Goal: Transaction & Acquisition: Purchase product/service

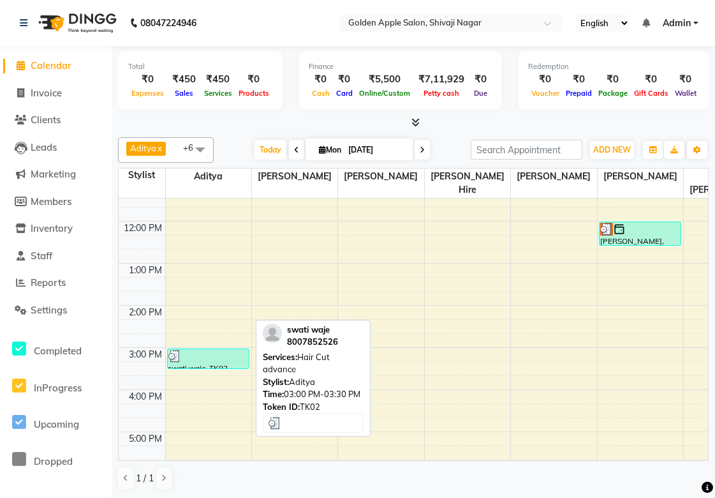
scroll to position [75, 0]
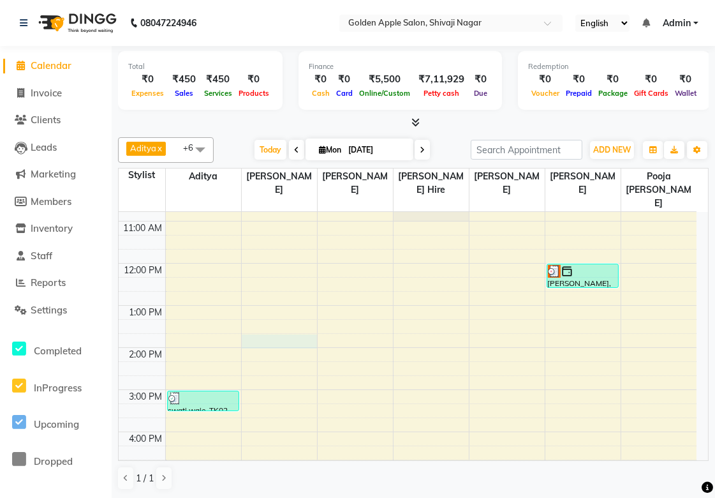
click at [303, 330] on div "9:00 AM 10:00 AM 11:00 AM 12:00 PM 1:00 PM 2:00 PM 3:00 PM 4:00 PM 5:00 PM 6:00…" at bounding box center [408, 410] width 578 height 547
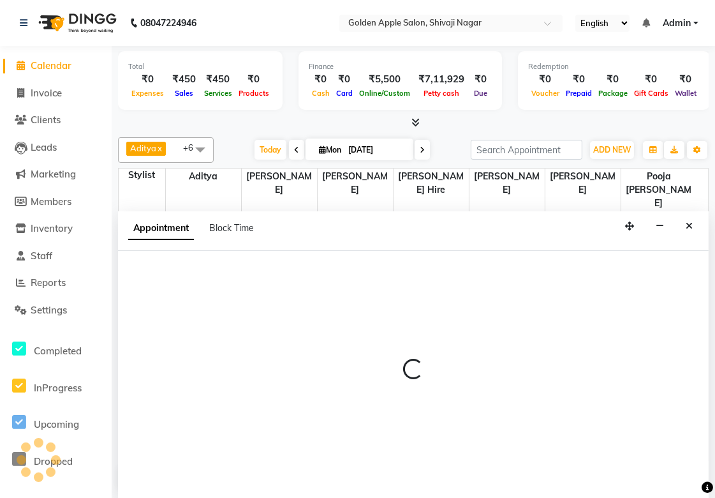
scroll to position [1, 0]
select select "45043"
select select "825"
select select "tentative"
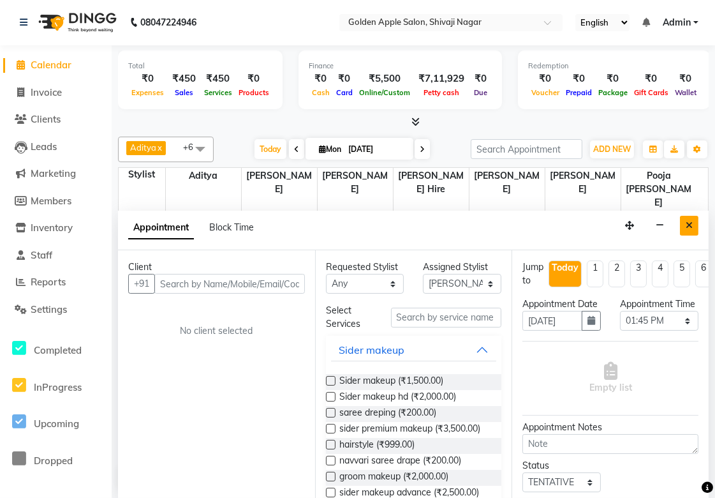
click at [691, 223] on icon "Close" at bounding box center [689, 225] width 7 height 9
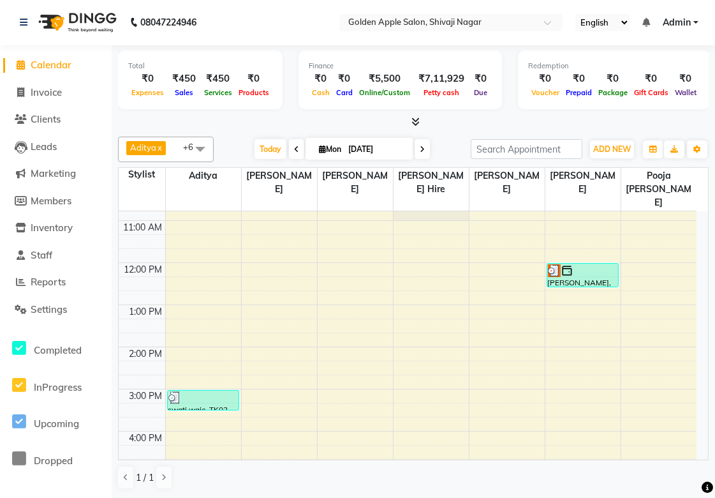
click at [21, 66] on icon at bounding box center [21, 65] width 8 height 10
click at [55, 94] on span "Invoice" at bounding box center [46, 93] width 31 height 12
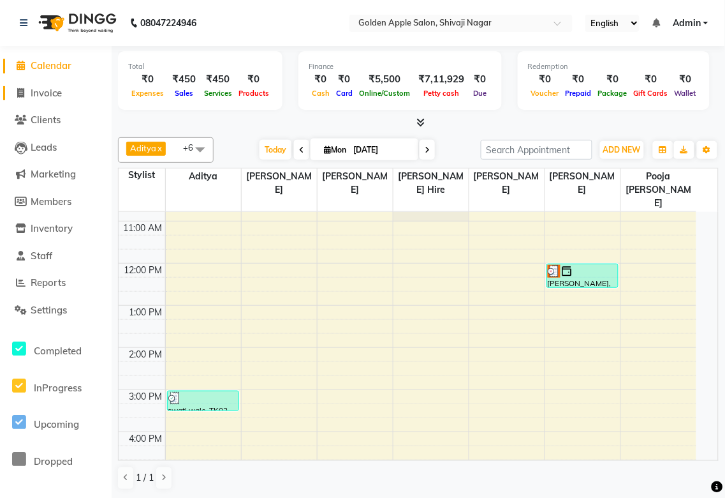
select select "6072"
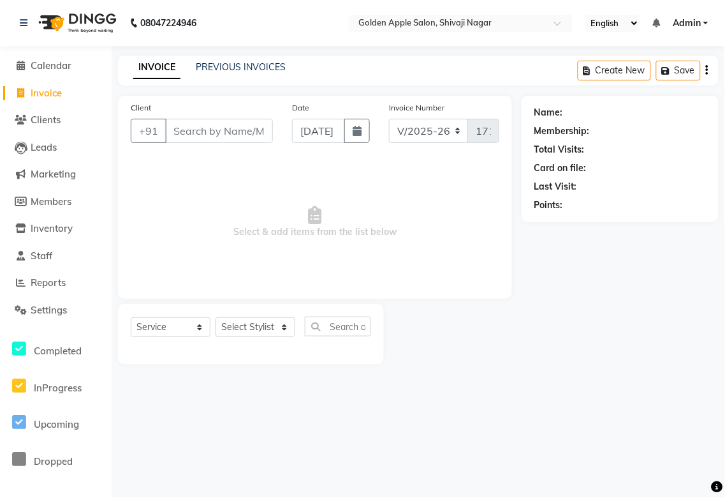
click at [205, 135] on input "Client" at bounding box center [219, 131] width 108 height 24
click at [175, 330] on select "Select Service Product Membership Package Voucher Prepaid Gift Card" at bounding box center [171, 327] width 80 height 20
click at [131, 318] on select "Select Service Product Membership Package Voucher Prepaid Gift Card" at bounding box center [171, 327] width 80 height 20
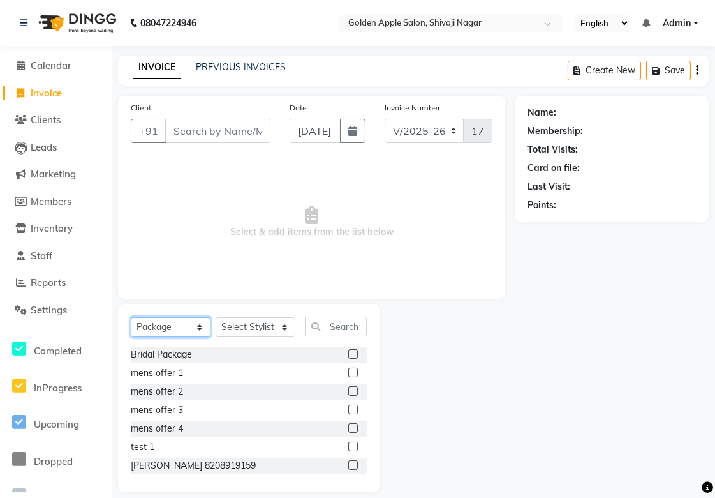
click at [186, 324] on select "Select Service Product Membership Package Voucher Prepaid Gift Card" at bounding box center [171, 327] width 80 height 20
select select "P"
click at [131, 318] on select "Select Service Product Membership Package Voucher Prepaid Gift Card" at bounding box center [171, 327] width 80 height 20
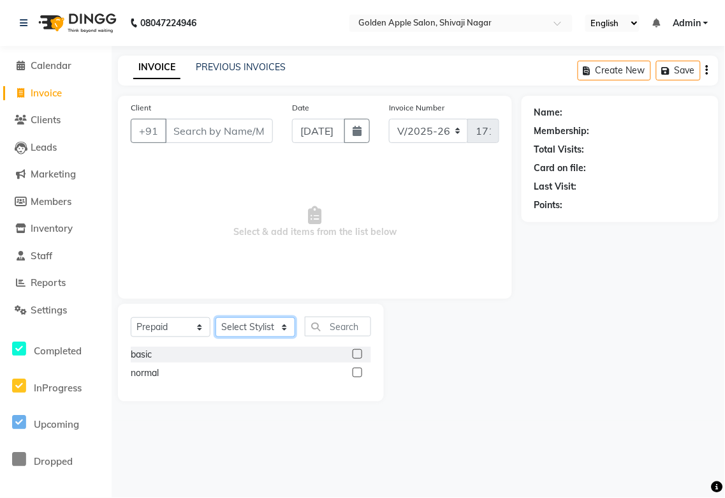
click at [247, 323] on select "Select Stylist [PERSON_NAME] Satarrdekar [PERSON_NAME] [PERSON_NAME] [PERSON_NA…" at bounding box center [256, 327] width 80 height 20
select select "87844"
click at [216, 318] on select "Select Stylist [PERSON_NAME] Satarrdekar [PERSON_NAME] [PERSON_NAME] [PERSON_NA…" at bounding box center [256, 327] width 80 height 20
click at [356, 373] on label at bounding box center [358, 372] width 10 height 10
click at [356, 373] on input "checkbox" at bounding box center [357, 373] width 8 height 8
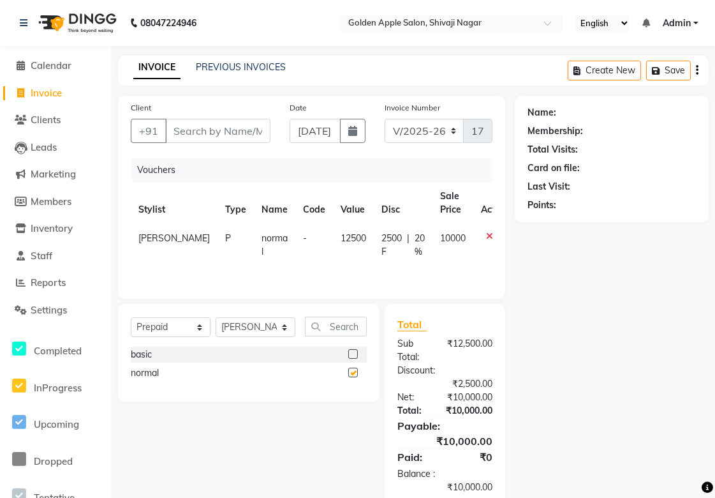
checkbox input "false"
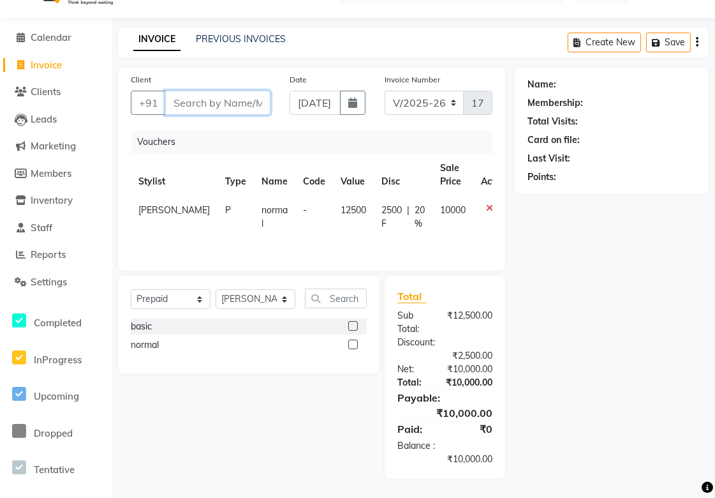
click at [195, 105] on input "Client" at bounding box center [217, 103] width 105 height 24
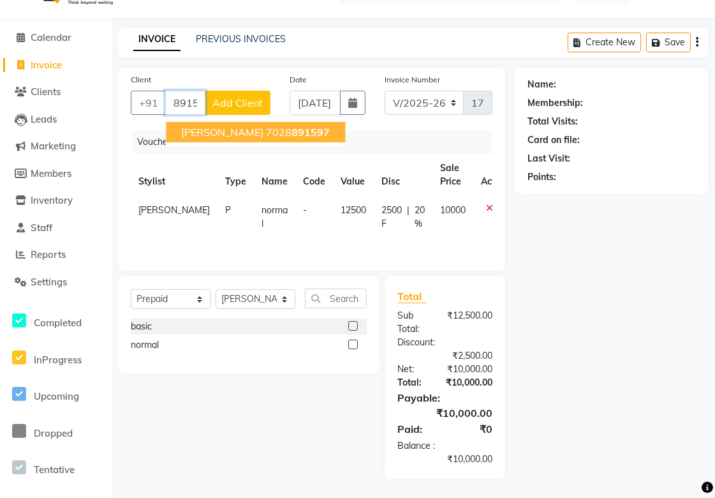
click at [192, 98] on input "891597" at bounding box center [185, 103] width 40 height 24
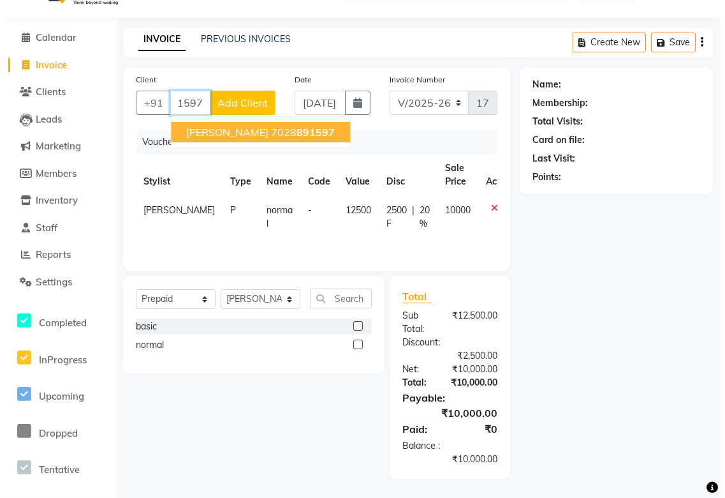
scroll to position [0, 0]
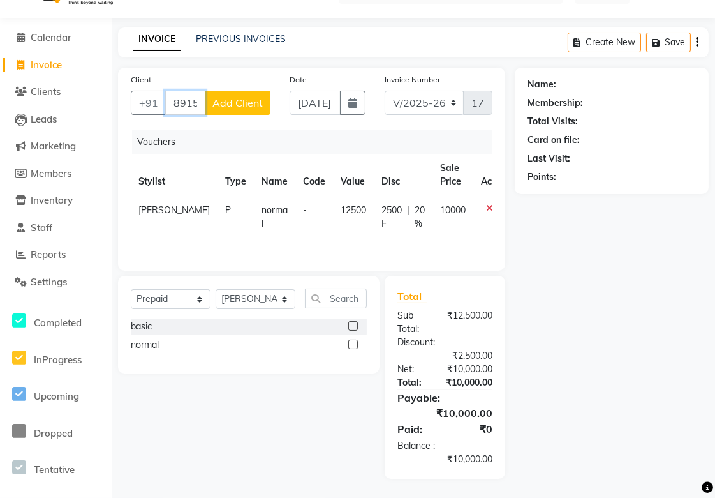
type input "8915972251"
click at [230, 103] on span "Add Client" at bounding box center [237, 102] width 50 height 13
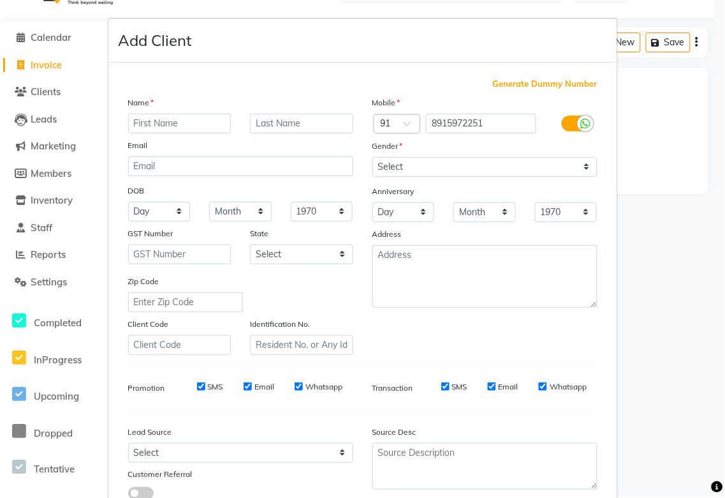
drag, startPoint x: 662, startPoint y: 94, endPoint x: 559, endPoint y: 99, distance: 102.8
click at [658, 96] on ngb-modal-window "Add Client Generate Dummy Number Name Email DOB Day 01 02 03 04 05 06 07 08 09 …" at bounding box center [362, 249] width 725 height 498
click at [654, 84] on ngb-modal-window "Add Client Generate Dummy Number Name Email DOB Day 01 02 03 04 05 06 07 08 09 …" at bounding box center [362, 249] width 725 height 498
click at [573, 28] on div "Add Client" at bounding box center [362, 41] width 509 height 44
click at [600, 23] on div "Add Client" at bounding box center [362, 41] width 509 height 44
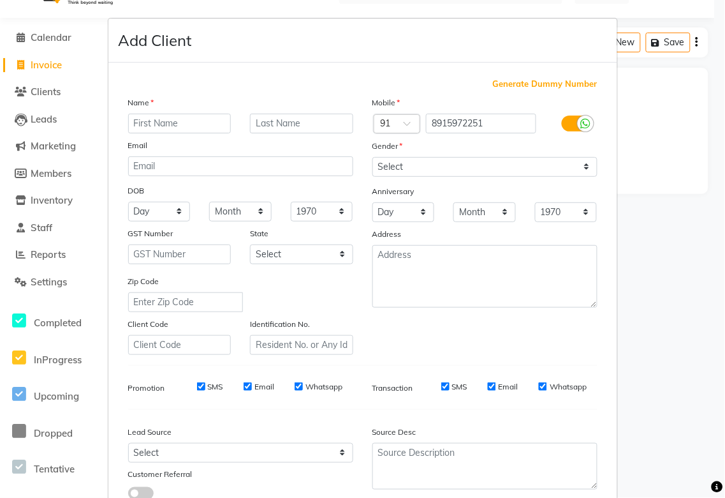
drag, startPoint x: 600, startPoint y: 23, endPoint x: 611, endPoint y: 55, distance: 33.5
click at [609, 48] on div "Add Client" at bounding box center [362, 41] width 509 height 44
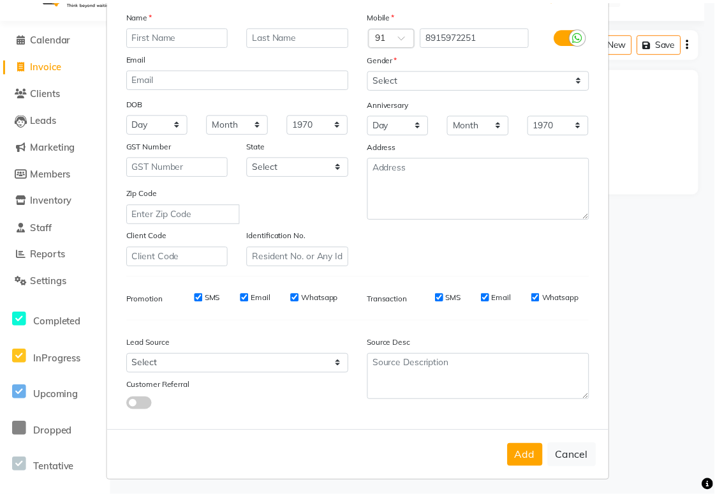
scroll to position [92, 0]
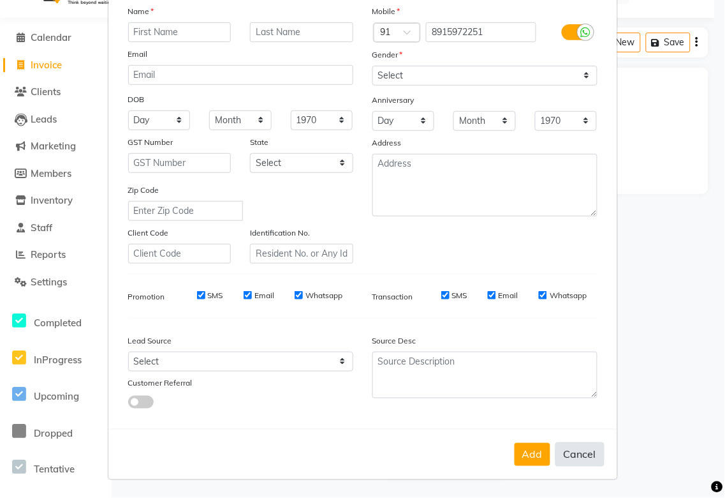
click at [571, 464] on button "Cancel" at bounding box center [580, 454] width 49 height 24
select select
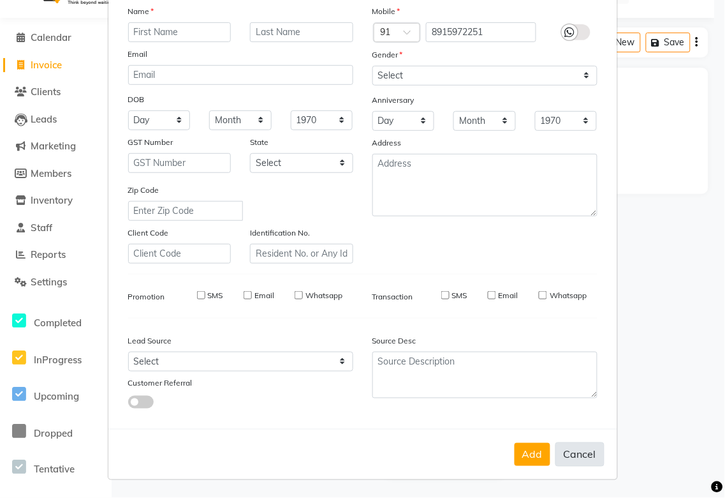
select select
checkbox input "false"
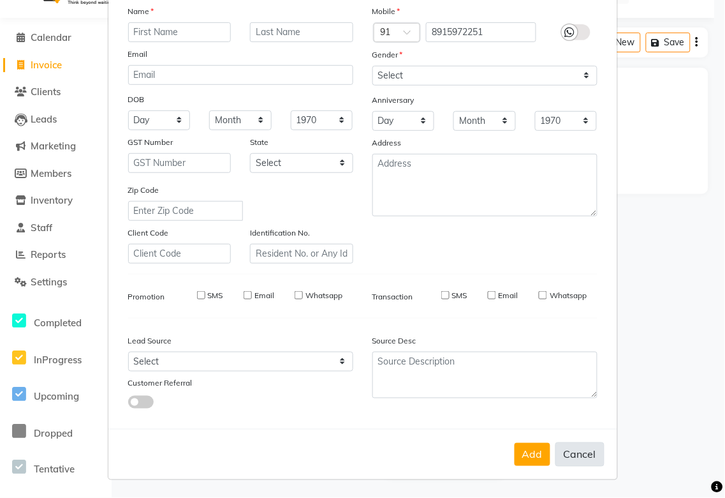
checkbox input "false"
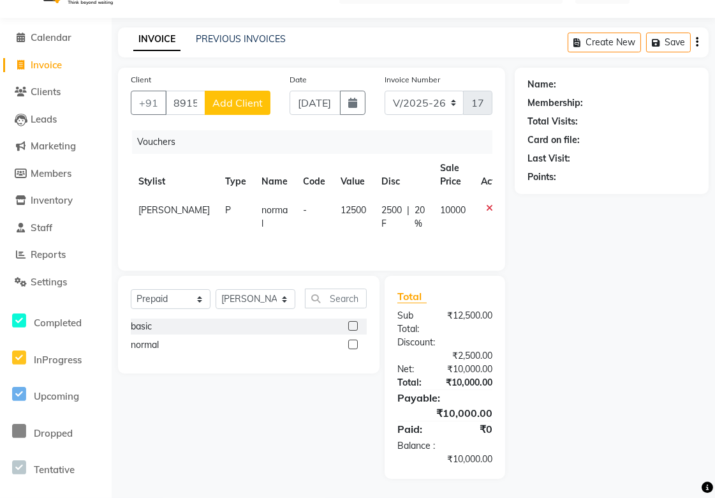
drag, startPoint x: 167, startPoint y: 103, endPoint x: 179, endPoint y: 103, distance: 12.8
click at [179, 103] on div "[PHONE_NUMBER] Add Client" at bounding box center [201, 103] width 140 height 24
click at [179, 103] on input "8915972251" at bounding box center [185, 103] width 40 height 24
drag, startPoint x: 189, startPoint y: 102, endPoint x: 295, endPoint y: 214, distance: 154.4
click at [192, 106] on input "8915972251" at bounding box center [185, 103] width 40 height 24
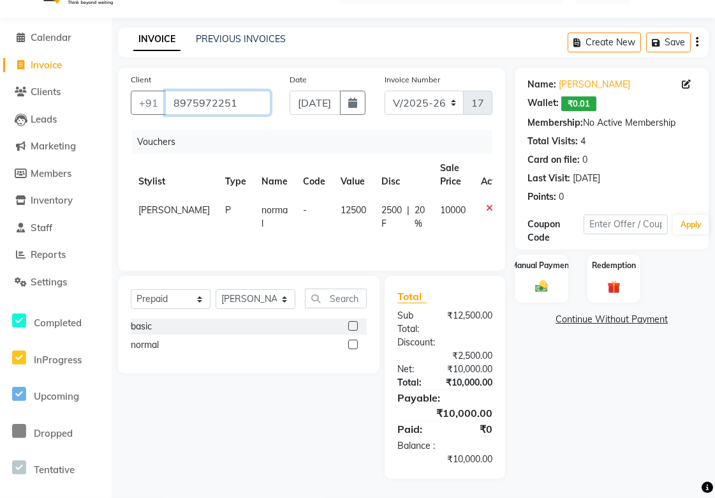
click at [241, 100] on input "8975972251" at bounding box center [217, 103] width 105 height 24
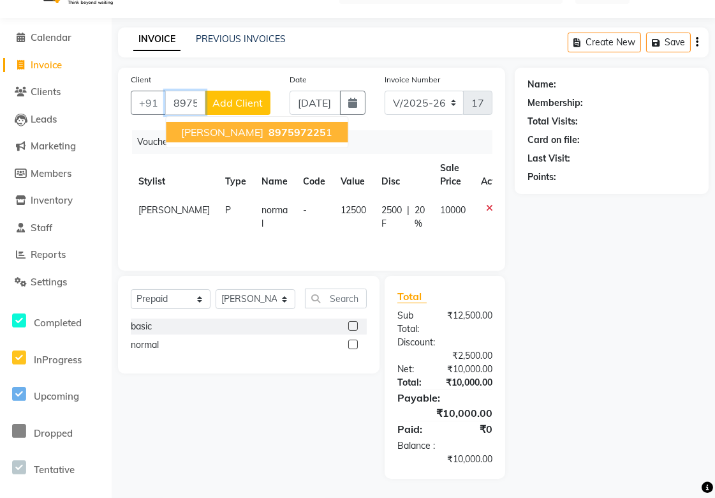
click at [238, 131] on span "[PERSON_NAME]" at bounding box center [222, 132] width 82 height 13
type input "8975972251"
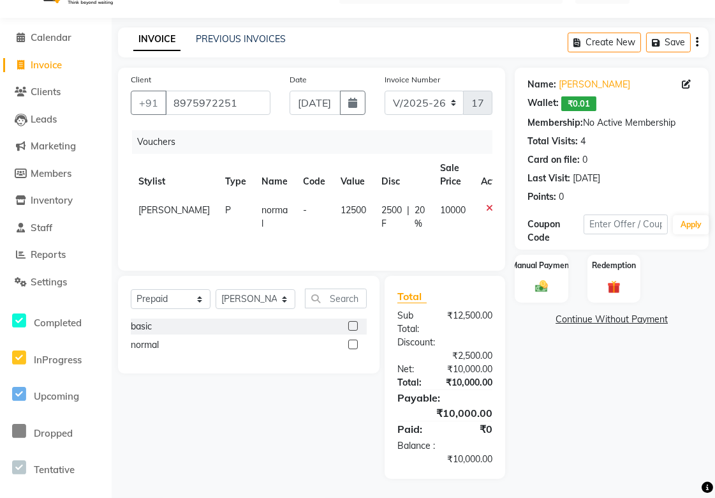
click at [486, 205] on icon at bounding box center [489, 208] width 7 height 9
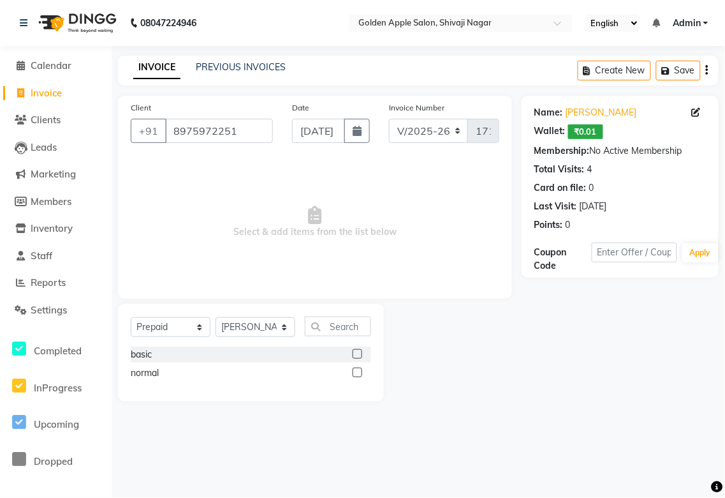
click at [359, 372] on label at bounding box center [358, 372] width 10 height 10
click at [359, 372] on input "checkbox" at bounding box center [357, 373] width 8 height 8
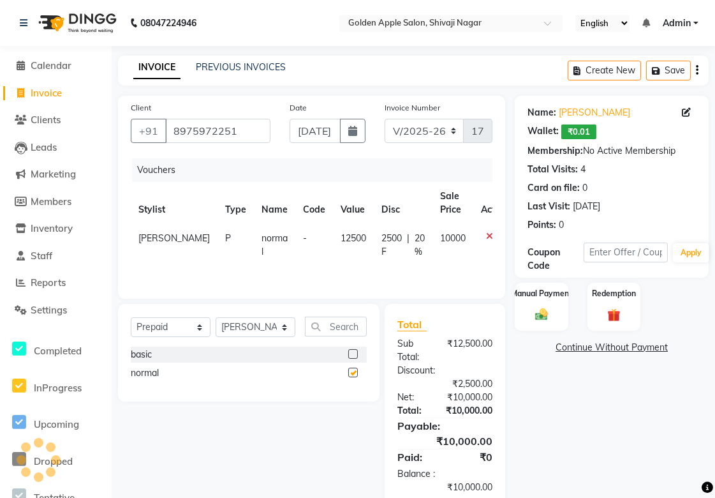
checkbox input "false"
click at [598, 309] on div "Redemption" at bounding box center [614, 307] width 56 height 50
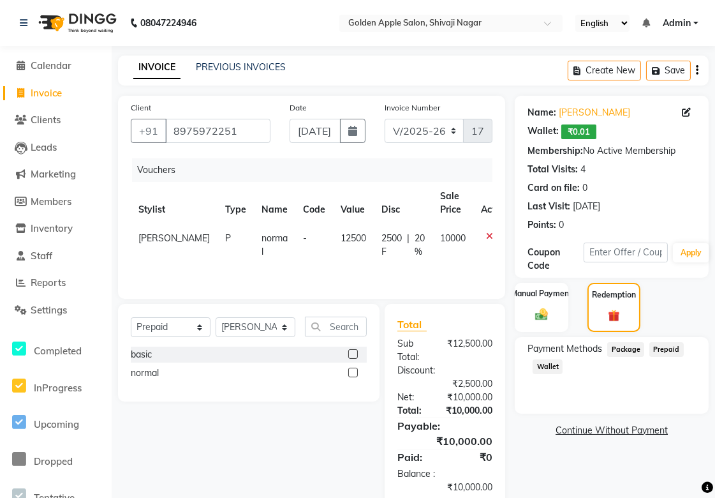
click at [658, 346] on span "Prepaid" at bounding box center [666, 349] width 34 height 15
click at [629, 349] on span "Package" at bounding box center [625, 349] width 37 height 15
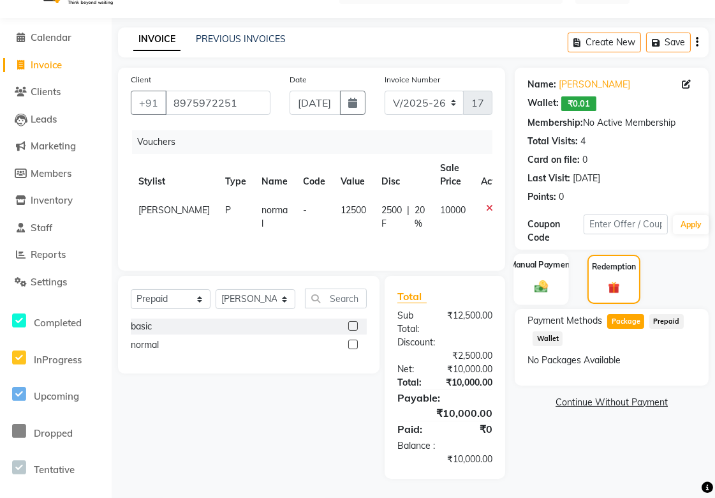
click at [545, 283] on img at bounding box center [542, 286] width 22 height 15
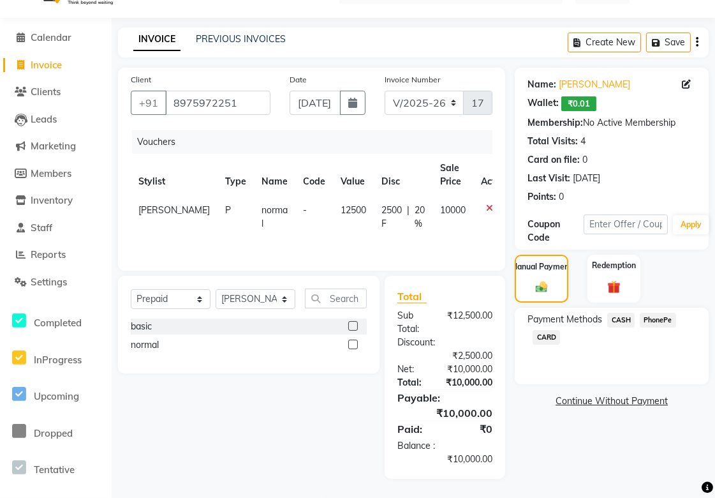
click at [653, 317] on span "PhonePe" at bounding box center [658, 320] width 36 height 15
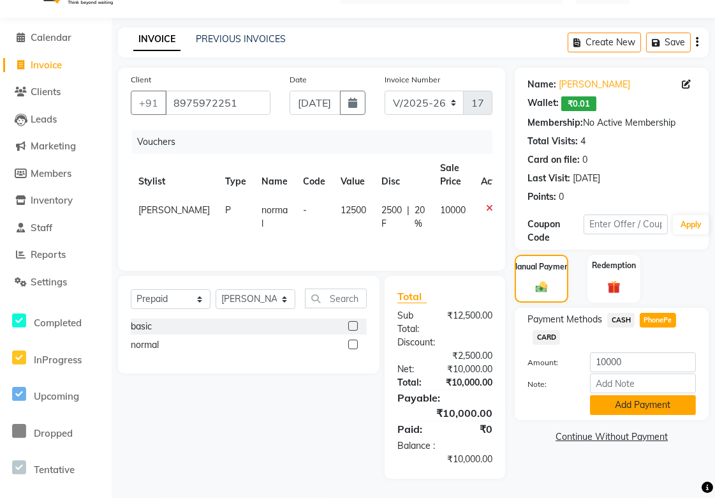
click at [634, 405] on button "Add Payment" at bounding box center [643, 405] width 106 height 20
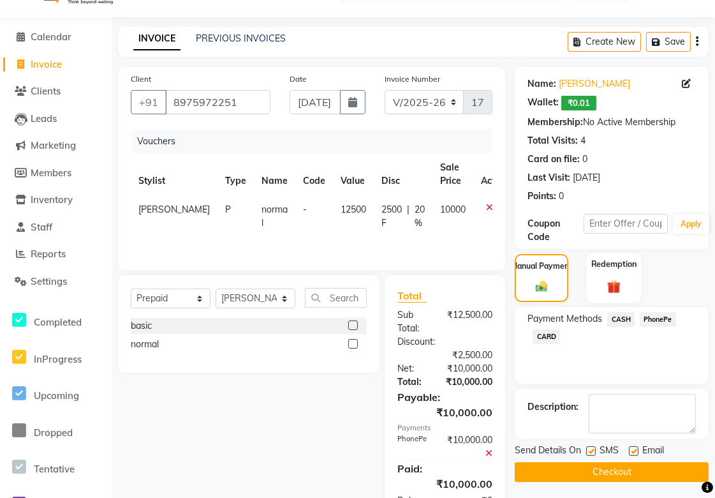
click at [618, 285] on img at bounding box center [615, 286] width 22 height 17
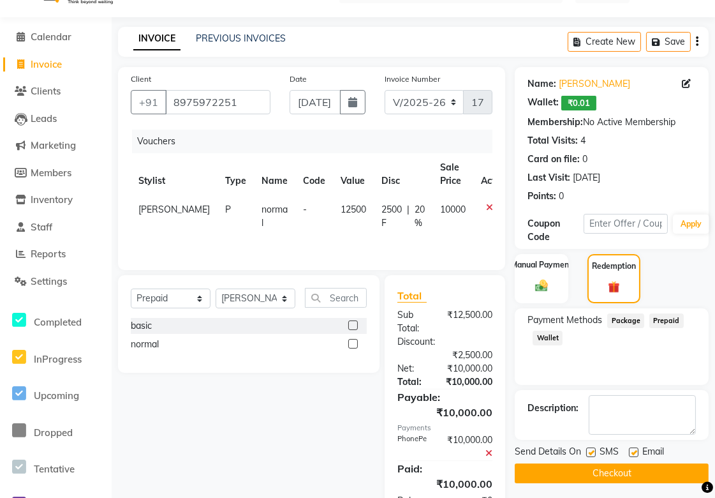
click at [623, 322] on span "Package" at bounding box center [625, 320] width 37 height 15
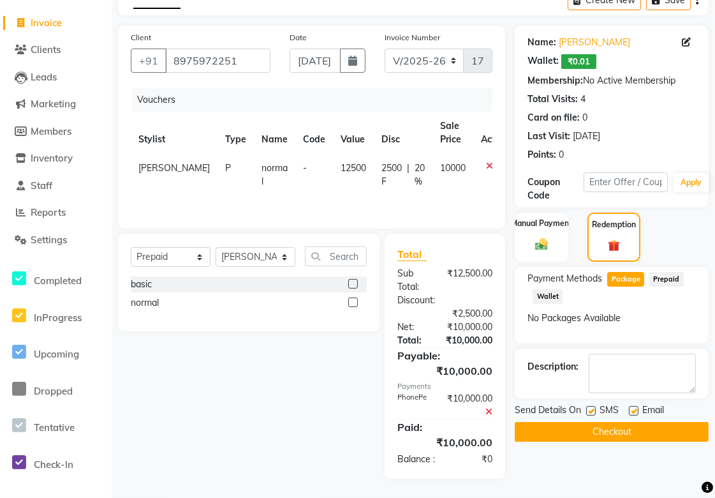
click at [595, 406] on label at bounding box center [591, 411] width 10 height 10
click at [595, 407] on input "checkbox" at bounding box center [590, 411] width 8 height 8
checkbox input "false"
click at [635, 406] on label at bounding box center [634, 411] width 10 height 10
click at [635, 407] on input "checkbox" at bounding box center [633, 411] width 8 height 8
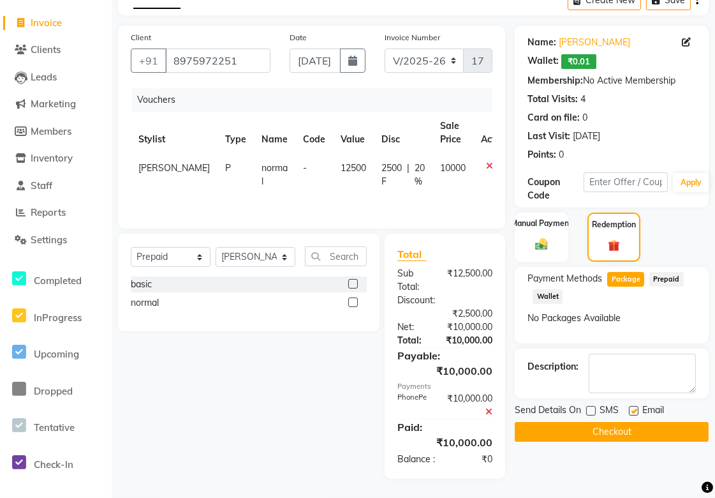
checkbox input "false"
click at [578, 311] on div "No Packages Available" at bounding box center [612, 317] width 168 height 13
click at [601, 424] on button "Checkout" at bounding box center [612, 432] width 194 height 20
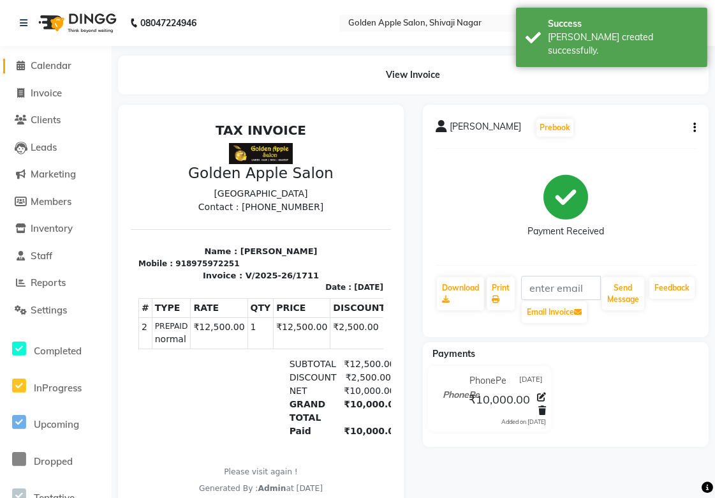
click at [43, 68] on span "Calendar" at bounding box center [51, 65] width 41 height 12
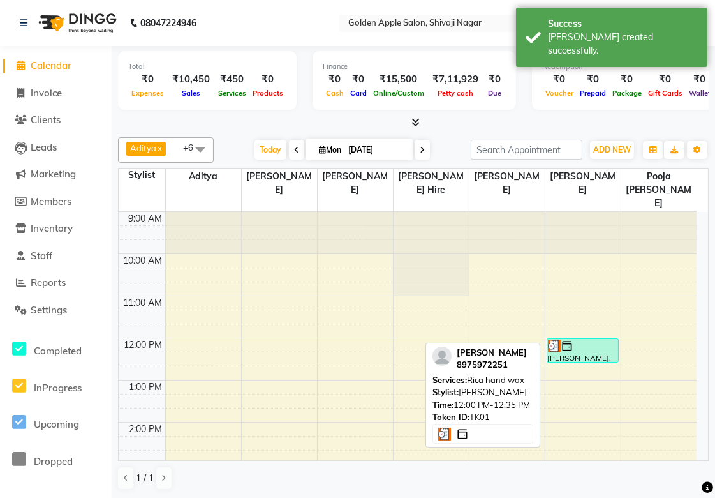
click at [590, 343] on div "[PERSON_NAME], TK01, 12:00 PM-12:35 PM, Rica hand wax" at bounding box center [582, 350] width 71 height 23
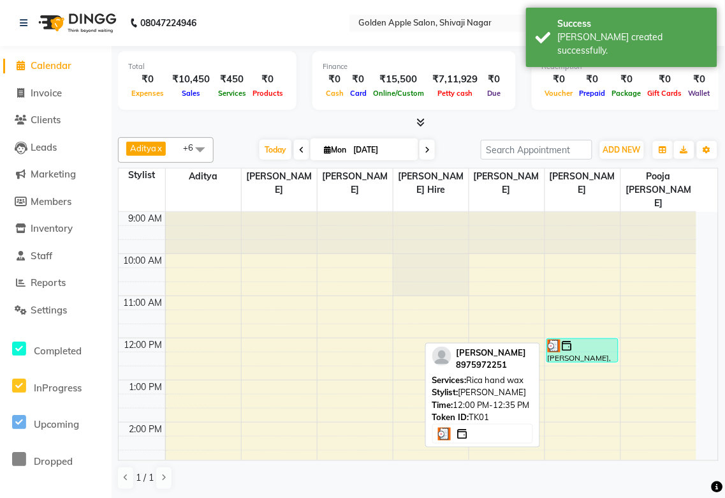
select select "3"
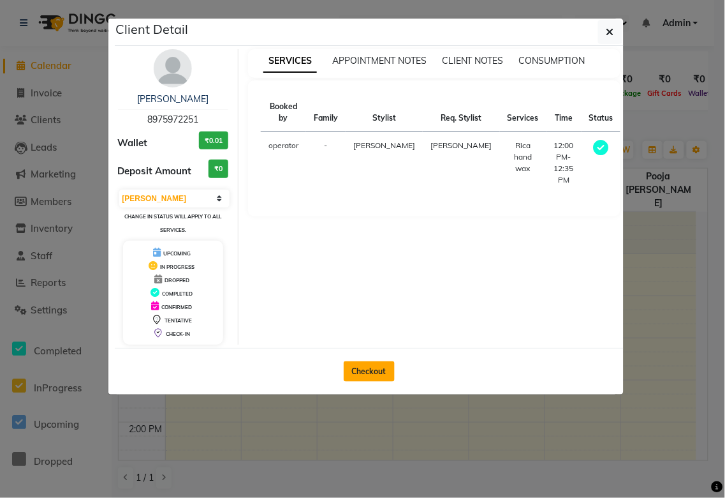
click at [387, 375] on button "Checkout" at bounding box center [369, 371] width 51 height 20
select select "6072"
select select "service"
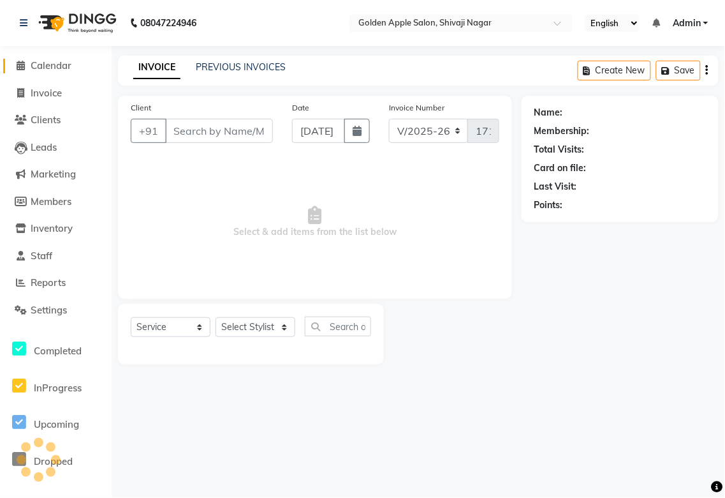
type input "8975972251"
select select "87844"
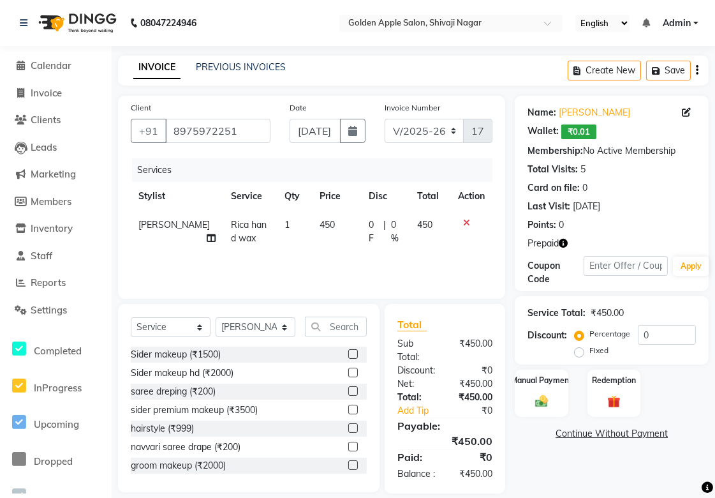
click at [463, 222] on icon at bounding box center [466, 222] width 7 height 9
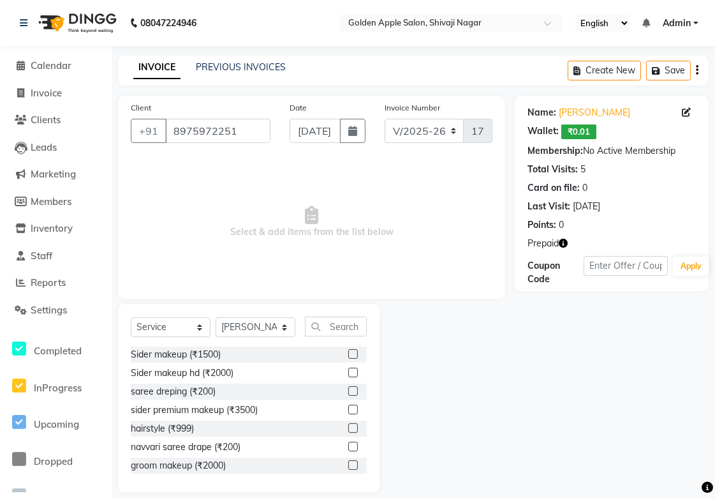
scroll to position [13, 0]
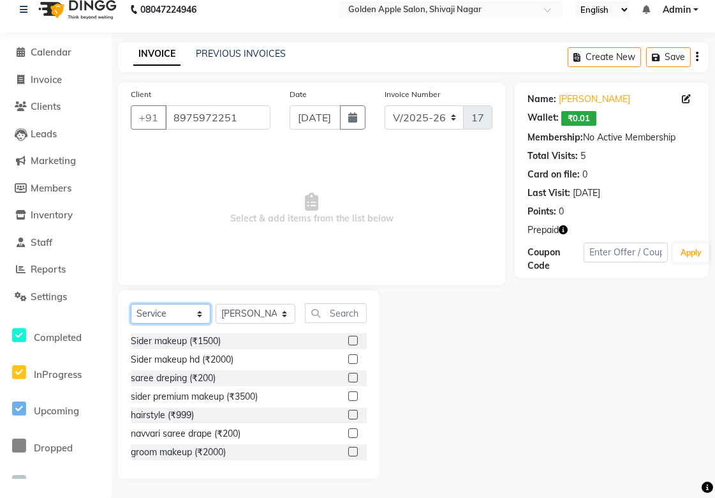
click at [174, 307] on select "Select Service Product Membership Package Voucher Prepaid Gift Card" at bounding box center [171, 314] width 80 height 20
click at [131, 318] on select "Select Service Product Membership Package Voucher Prepaid Gift Card" at bounding box center [171, 314] width 80 height 20
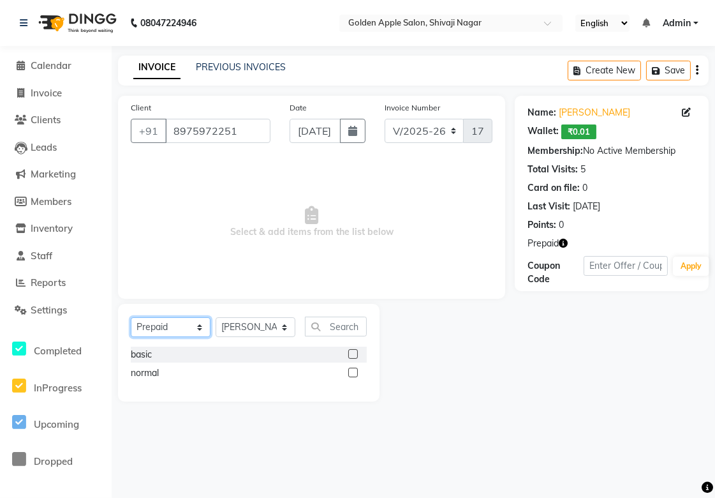
scroll to position [0, 0]
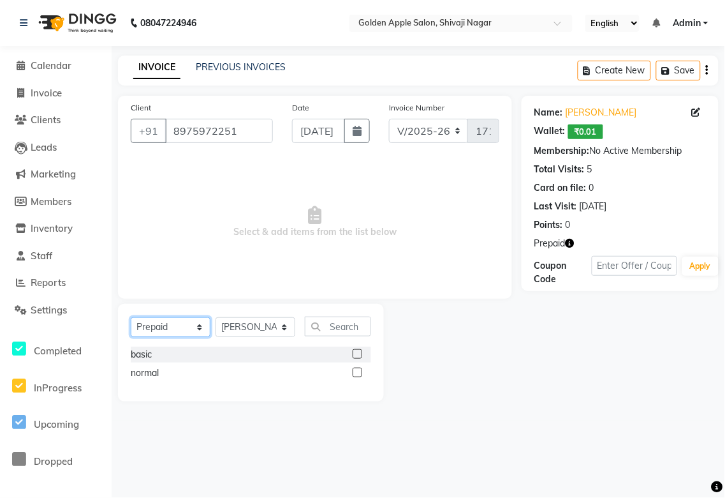
click at [183, 332] on select "Select Service Product Membership Package Voucher Prepaid Gift Card" at bounding box center [171, 327] width 80 height 20
select select "service"
click at [131, 318] on select "Select Service Product Membership Package Voucher Prepaid Gift Card" at bounding box center [171, 327] width 80 height 20
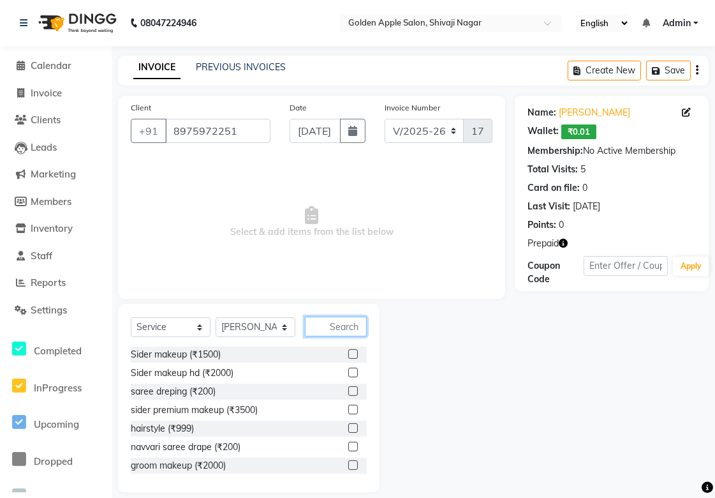
drag, startPoint x: 340, startPoint y: 324, endPoint x: 362, endPoint y: 397, distance: 76.5
click at [341, 324] on input "text" at bounding box center [336, 326] width 62 height 20
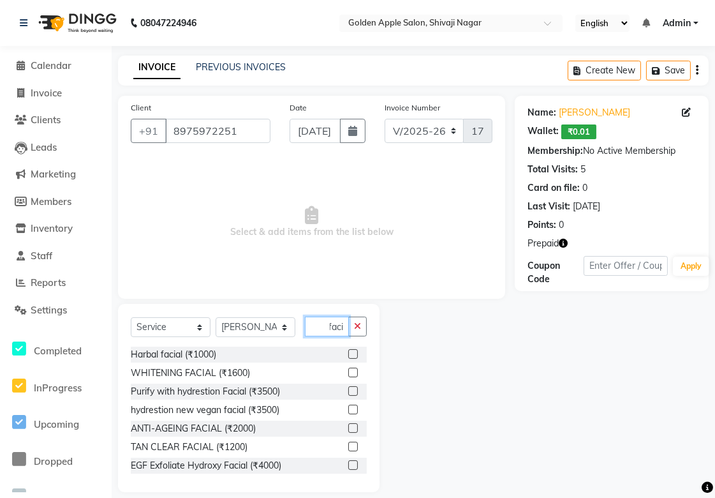
type input "faci"
click at [348, 410] on label at bounding box center [353, 409] width 10 height 10
click at [348, 410] on input "checkbox" at bounding box center [352, 410] width 8 height 8
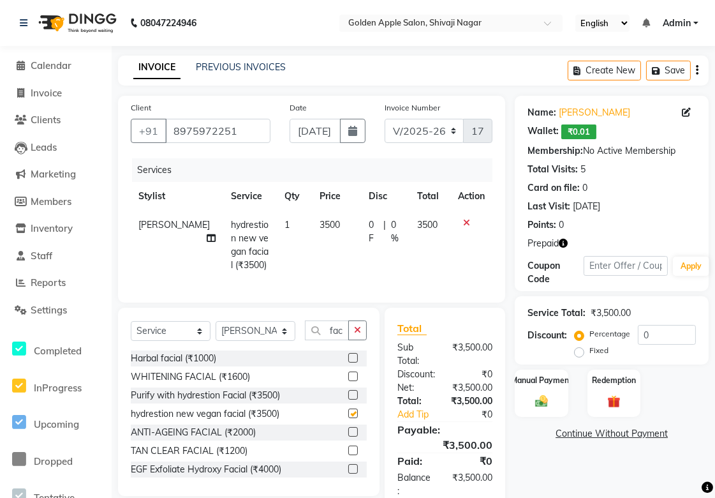
checkbox input "false"
drag, startPoint x: 324, startPoint y: 336, endPoint x: 380, endPoint y: 350, distance: 57.9
click at [380, 350] on div "Select Service Product Membership Package Voucher Prepaid Gift Card Select Styl…" at bounding box center [311, 409] width 406 height 203
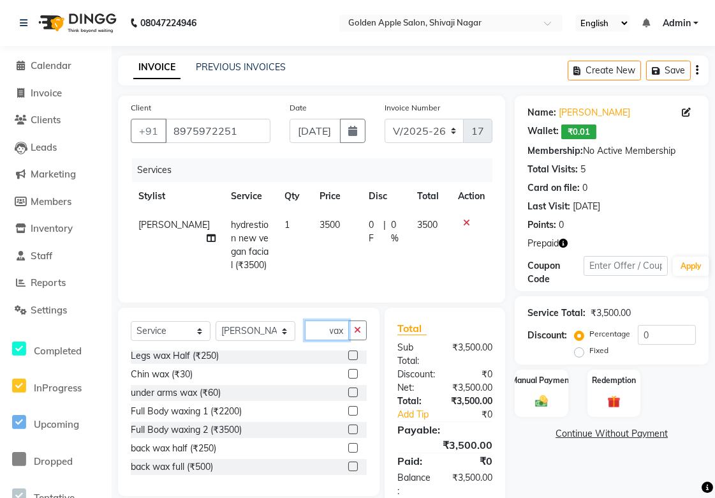
scroll to position [354, 0]
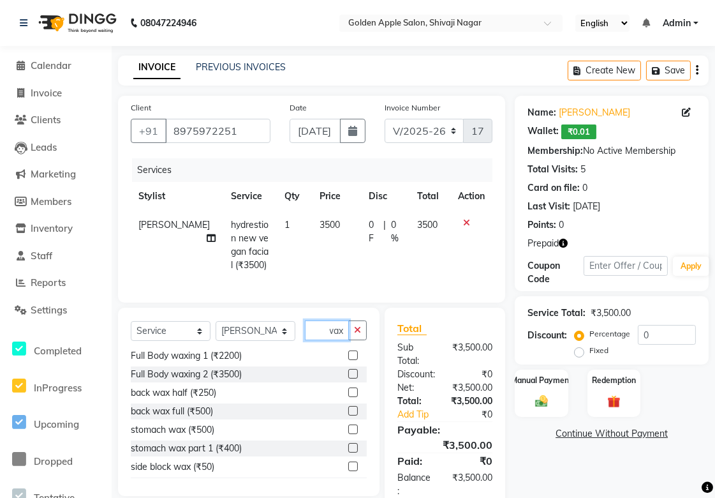
type input "wax"
click at [348, 378] on label at bounding box center [353, 374] width 10 height 10
click at [348, 378] on input "checkbox" at bounding box center [352, 374] width 8 height 8
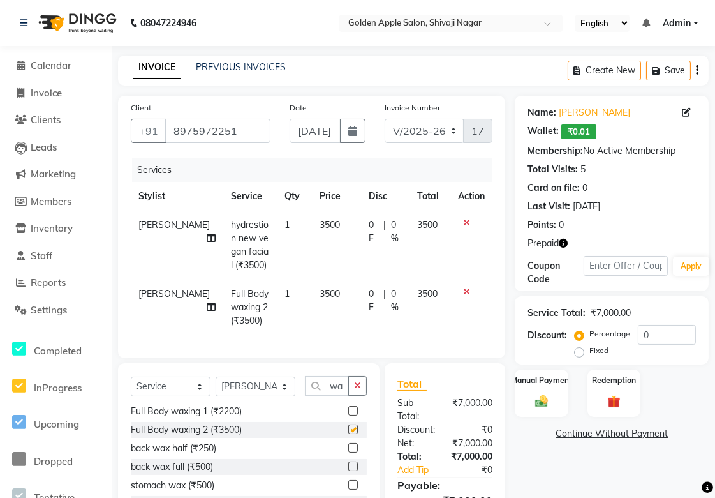
checkbox input "false"
drag, startPoint x: 327, startPoint y: 397, endPoint x: 378, endPoint y: 400, distance: 51.1
click at [378, 400] on div "Select Service Product Membership Package Voucher Prepaid Gift Card Select Styl…" at bounding box center [249, 457] width 262 height 188
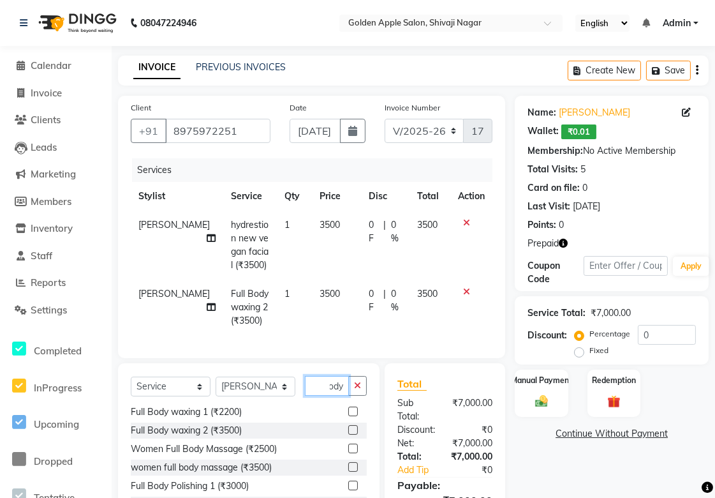
type input "body"
click at [348, 453] on label at bounding box center [353, 448] width 10 height 10
click at [348, 453] on input "checkbox" at bounding box center [352, 449] width 8 height 8
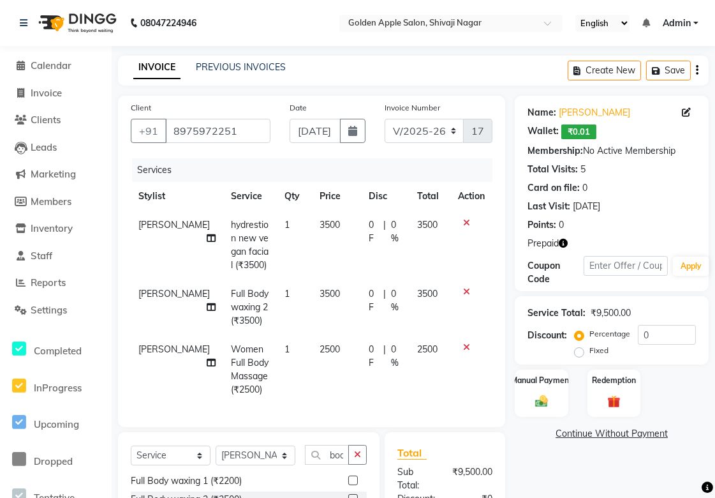
checkbox input "false"
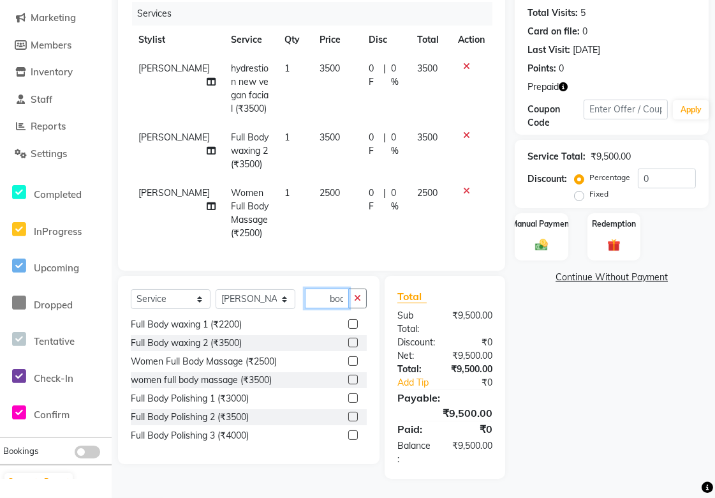
scroll to position [0, 8]
drag, startPoint x: 328, startPoint y: 299, endPoint x: 474, endPoint y: 329, distance: 149.3
click at [474, 329] on div "Select Service Product Membership Package Voucher Prepaid Gift Card Select Styl…" at bounding box center [311, 377] width 406 height 203
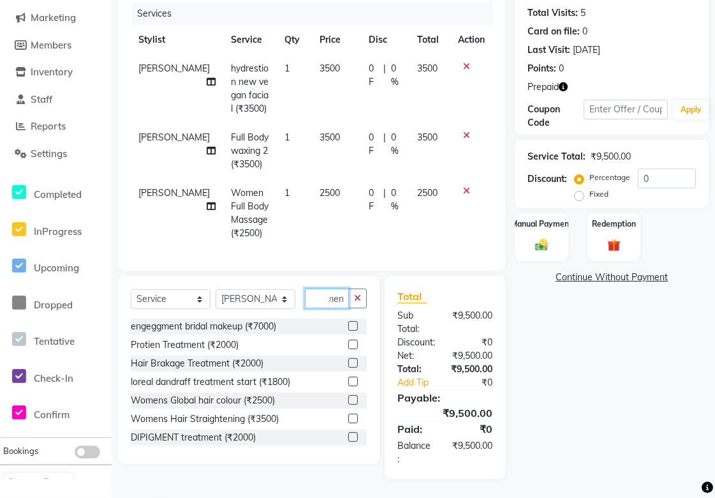
scroll to position [0, 6]
type input "meni"
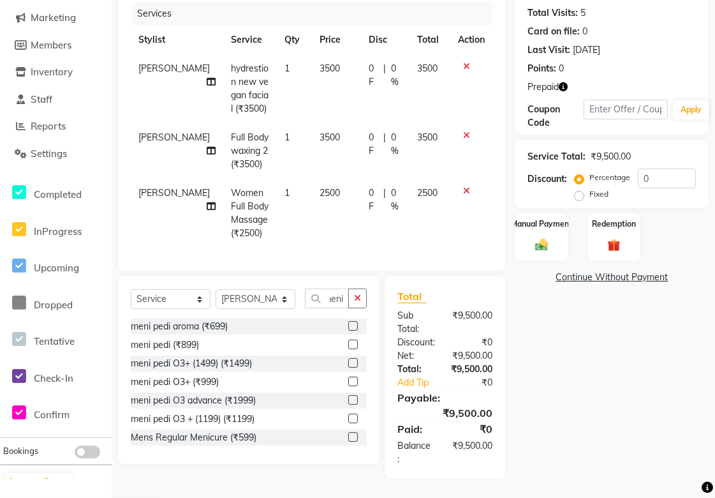
scroll to position [0, 0]
click at [348, 379] on label at bounding box center [353, 381] width 10 height 10
click at [348, 379] on input "checkbox" at bounding box center [352, 382] width 8 height 8
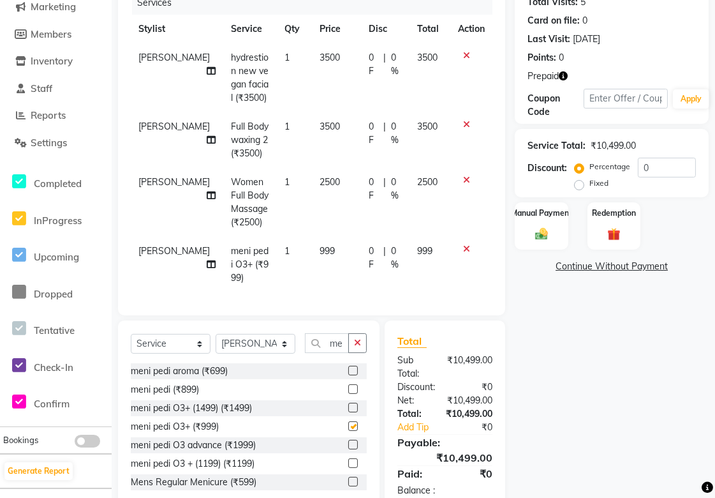
checkbox input "false"
drag, startPoint x: 326, startPoint y: 351, endPoint x: 413, endPoint y: 360, distance: 87.2
click at [413, 360] on div "Select Service Product Membership Package Voucher Prepaid Gift Card Select Styl…" at bounding box center [311, 421] width 406 height 203
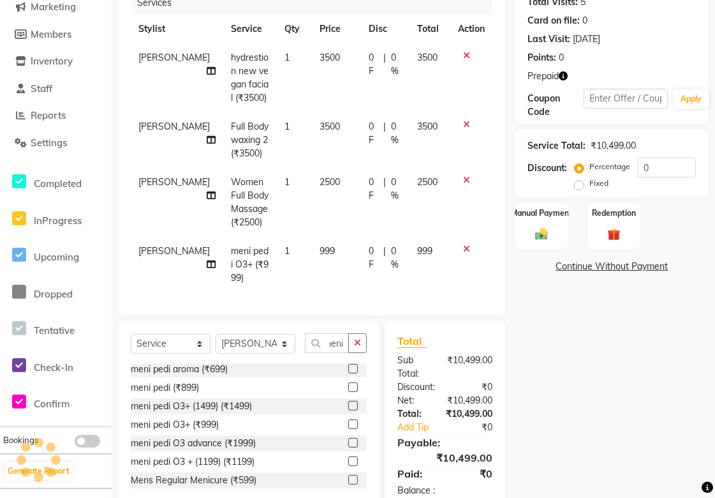
scroll to position [0, 0]
click at [463, 124] on icon at bounding box center [466, 124] width 7 height 9
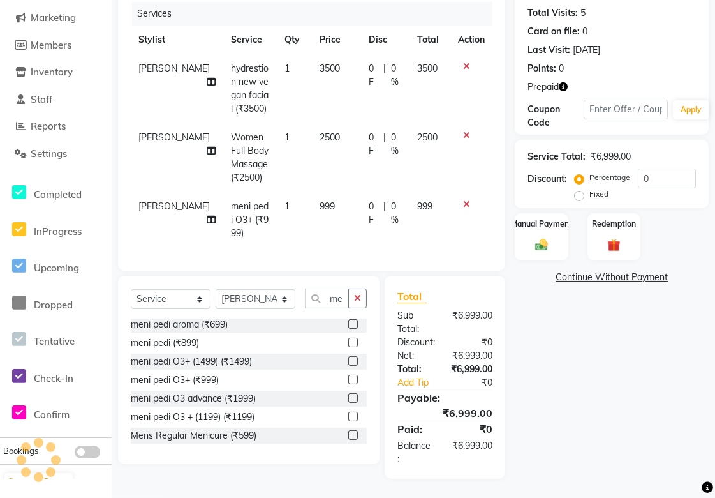
scroll to position [156, 0]
click at [263, 302] on select "Select Stylist [PERSON_NAME] Satarrdekar [PERSON_NAME] [PERSON_NAME] [PERSON_NA…" at bounding box center [256, 299] width 80 height 20
select select "89680"
click at [216, 289] on select "Select Stylist [PERSON_NAME] Satarrdekar [PERSON_NAME] [PERSON_NAME] [PERSON_NA…" at bounding box center [256, 299] width 80 height 20
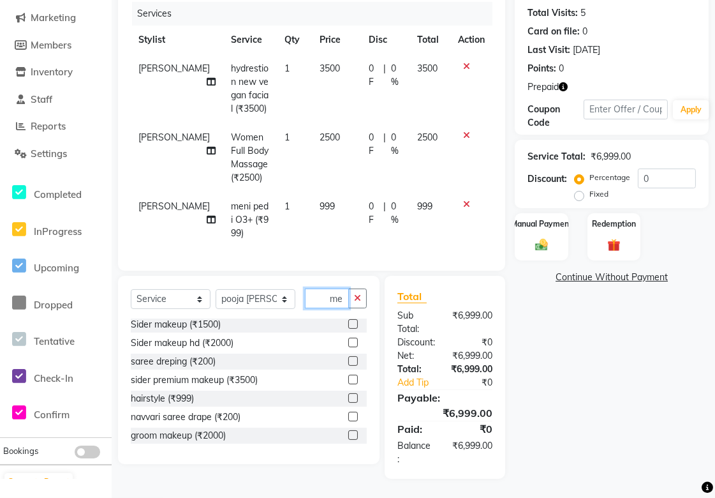
scroll to position [0, 6]
drag, startPoint x: 327, startPoint y: 297, endPoint x: 620, endPoint y: 360, distance: 298.8
click at [620, 360] on div "Client [PHONE_NUMBER] Date [DATE] Invoice Number V/2025 V/[PHONE_NUMBER] Servic…" at bounding box center [413, 208] width 610 height 539
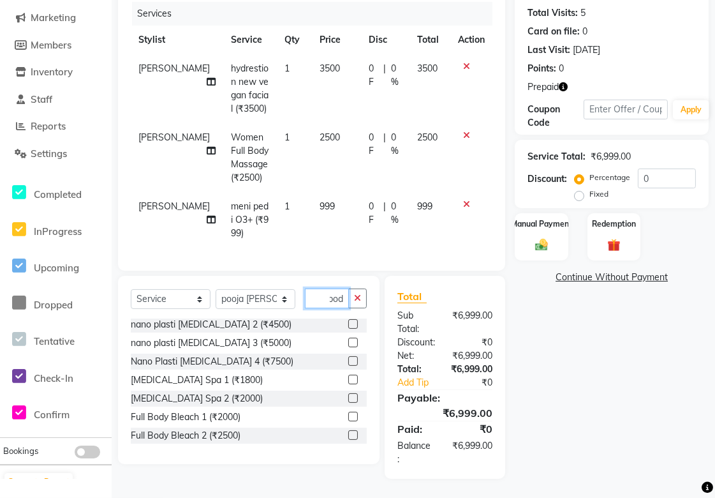
scroll to position [0, 0]
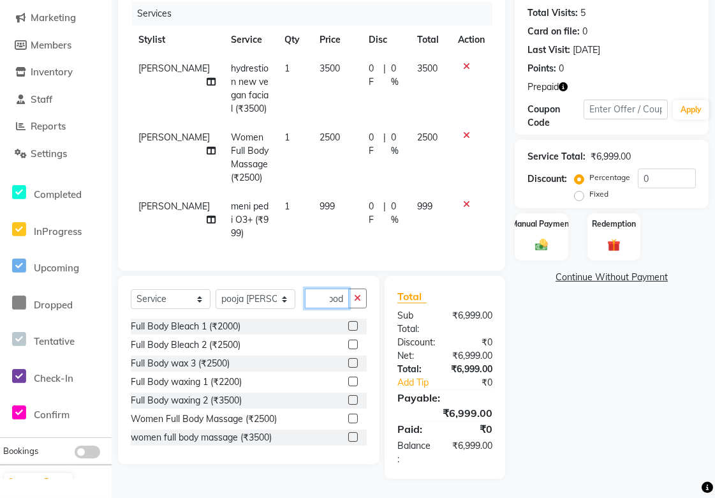
type input "bod"
click at [348, 339] on label at bounding box center [353, 344] width 10 height 10
click at [348, 341] on input "checkbox" at bounding box center [352, 345] width 8 height 8
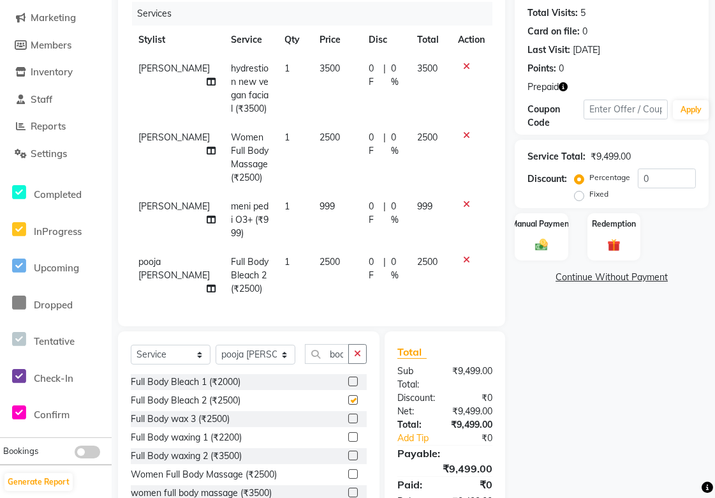
checkbox input "false"
click at [269, 356] on select "Select Stylist [PERSON_NAME] Satarrdekar [PERSON_NAME] [PERSON_NAME] [PERSON_NA…" at bounding box center [256, 355] width 80 height 20
select select "85394"
click at [216, 352] on select "Select Stylist [PERSON_NAME] Satarrdekar [PERSON_NAME] [PERSON_NAME] [PERSON_NA…" at bounding box center [256, 355] width 80 height 20
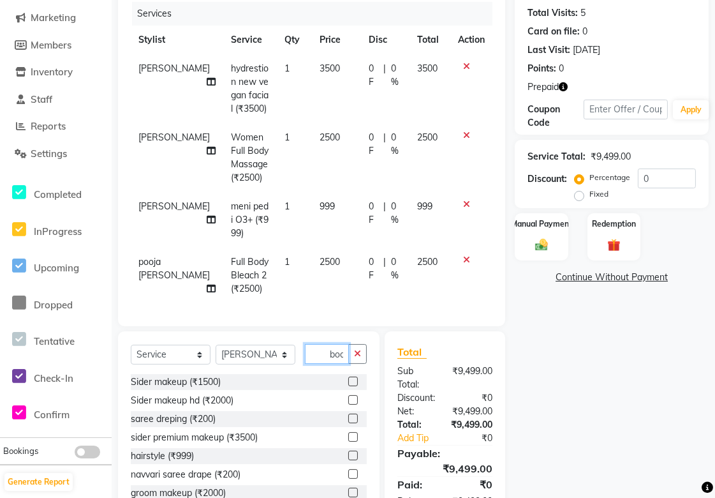
scroll to position [0, 3]
drag, startPoint x: 325, startPoint y: 359, endPoint x: 646, endPoint y: 431, distance: 328.4
click at [646, 431] on div "Client [PHONE_NUMBER] Date [DATE] Invoice Number V/2025 V/[PHONE_NUMBER] Servic…" at bounding box center [413, 236] width 610 height 595
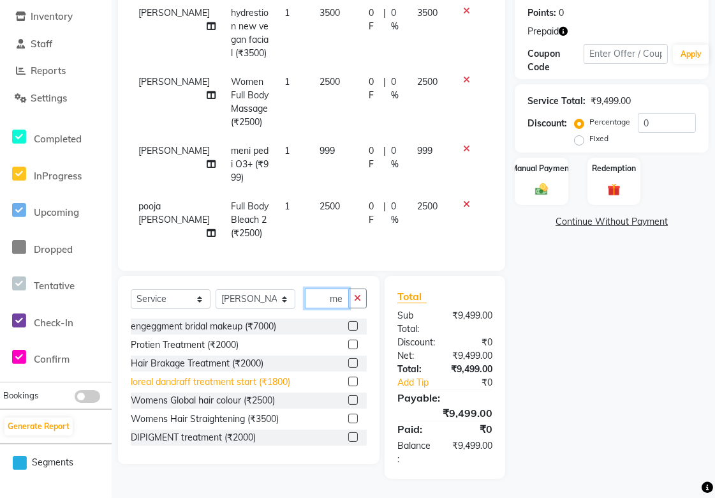
scroll to position [0, 0]
type input "m"
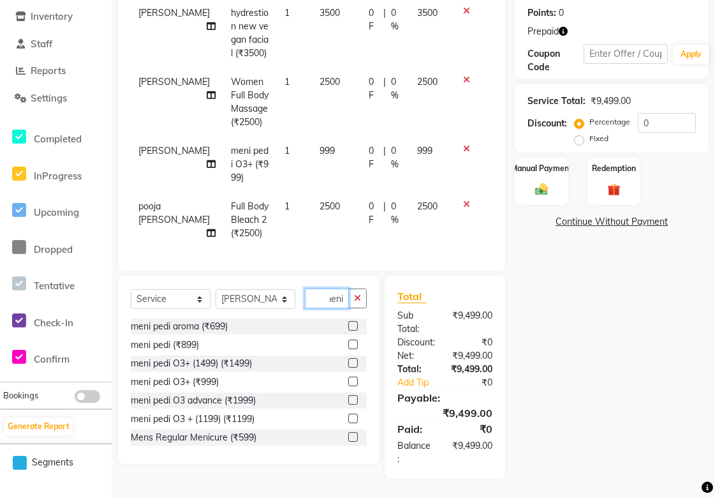
type input "meni"
click at [348, 382] on label at bounding box center [353, 381] width 10 height 10
click at [348, 382] on input "checkbox" at bounding box center [352, 382] width 8 height 8
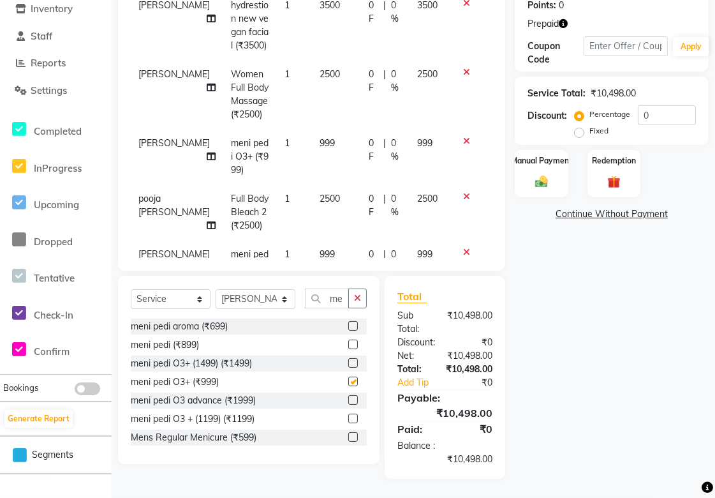
checkbox input "false"
click at [239, 302] on select "Select Stylist [PERSON_NAME] Satarrdekar [PERSON_NAME] [PERSON_NAME] [PERSON_NA…" at bounding box center [256, 299] width 80 height 20
select select "87844"
click at [216, 289] on select "Select Stylist [PERSON_NAME] Satarrdekar [PERSON_NAME] [PERSON_NAME] [PERSON_NA…" at bounding box center [256, 299] width 80 height 20
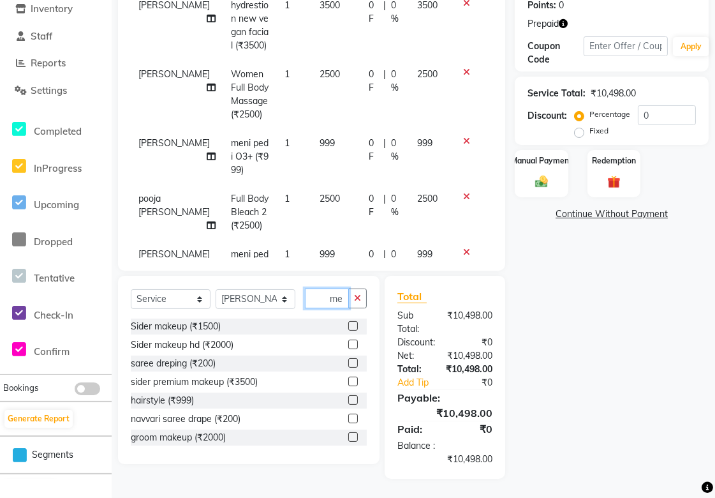
scroll to position [0, 6]
drag, startPoint x: 323, startPoint y: 301, endPoint x: 461, endPoint y: 332, distance: 140.7
click at [461, 332] on div "Select Service Product Membership Package Voucher Prepaid Gift Card Select Styl…" at bounding box center [311, 377] width 406 height 203
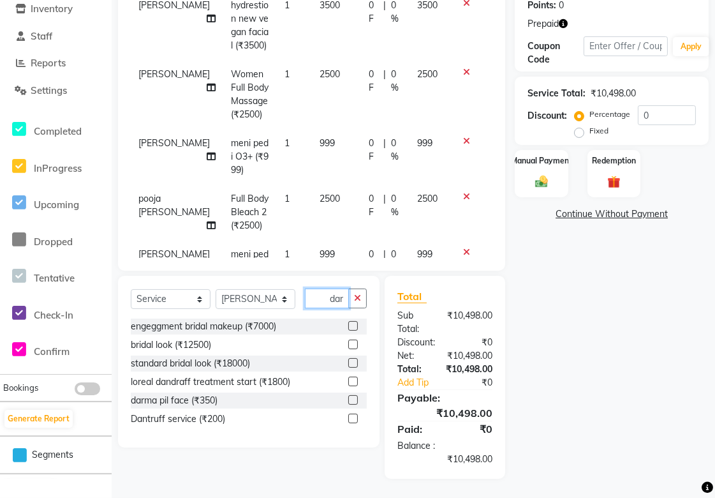
scroll to position [0, 1]
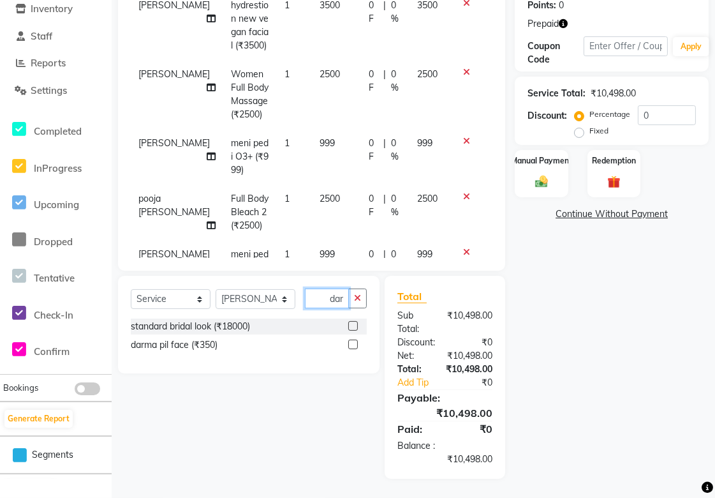
type input "dar"
click at [353, 346] on label at bounding box center [353, 344] width 10 height 10
click at [353, 346] on input "checkbox" at bounding box center [352, 345] width 8 height 8
checkbox input "false"
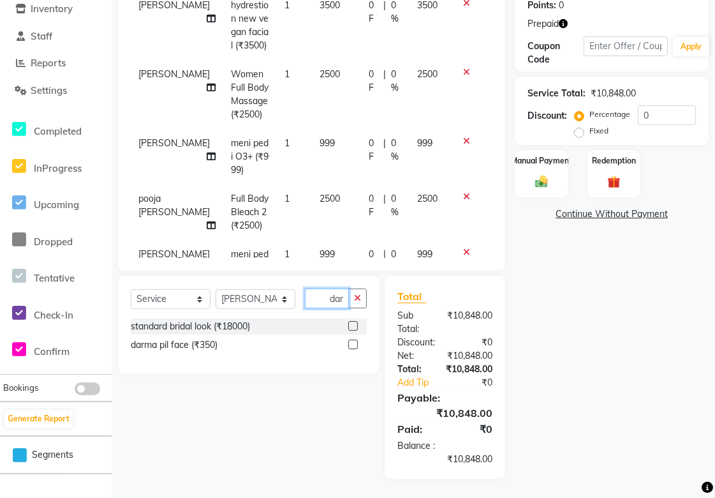
scroll to position [0, 1]
drag, startPoint x: 323, startPoint y: 297, endPoint x: 510, endPoint y: 334, distance: 190.4
click at [510, 334] on div "Select Service Product Membership Package Voucher Prepaid Gift Card Select Styl…" at bounding box center [311, 377] width 406 height 203
type input "e"
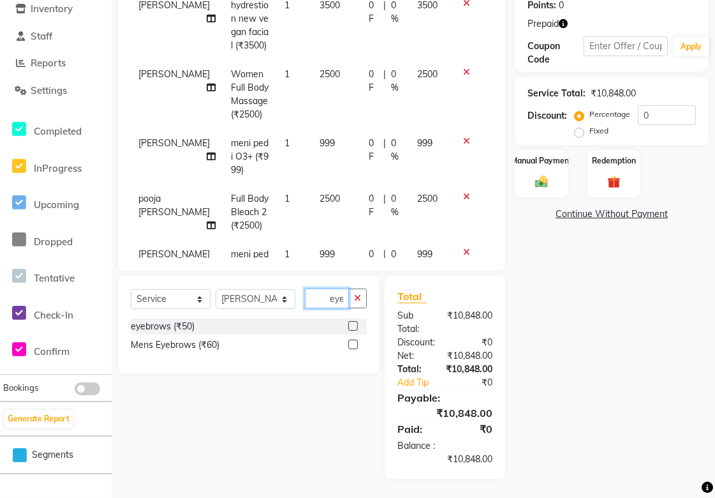
scroll to position [0, 1]
type input "eye"
click at [354, 321] on label at bounding box center [353, 326] width 10 height 10
click at [354, 322] on input "checkbox" at bounding box center [352, 326] width 8 height 8
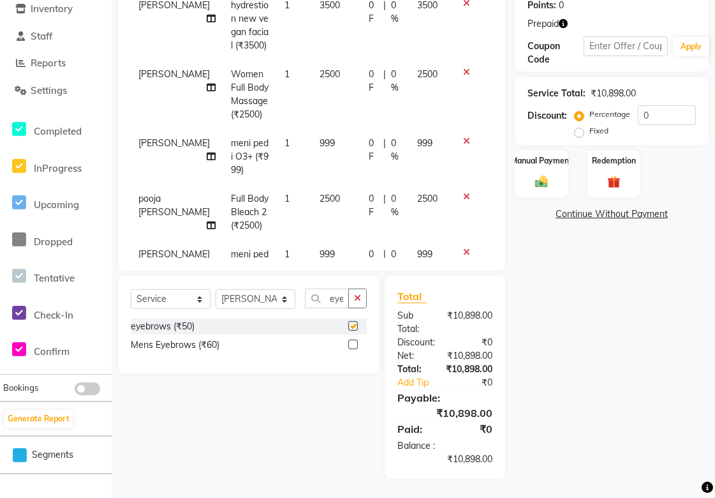
checkbox input "false"
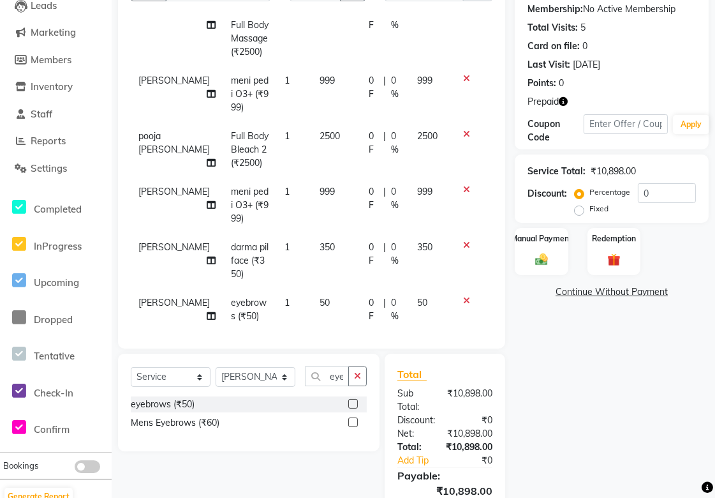
scroll to position [142, 0]
click at [463, 135] on icon at bounding box center [466, 132] width 7 height 9
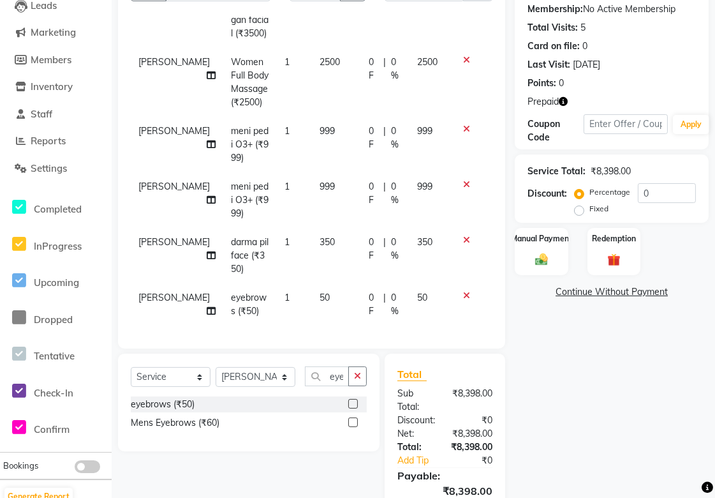
click at [463, 180] on icon at bounding box center [466, 184] width 7 height 9
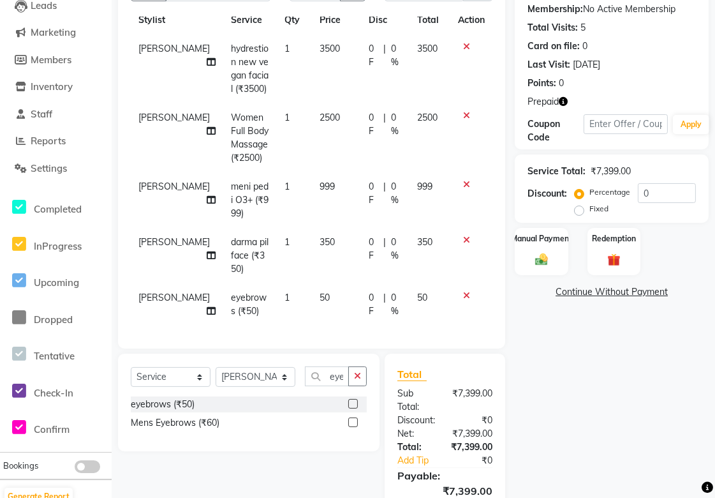
scroll to position [45, 0]
click at [275, 380] on select "Select Stylist [PERSON_NAME] Satarrdekar [PERSON_NAME] [PERSON_NAME] [PERSON_NA…" at bounding box center [256, 377] width 80 height 20
drag, startPoint x: 327, startPoint y: 371, endPoint x: 438, endPoint y: 385, distance: 111.8
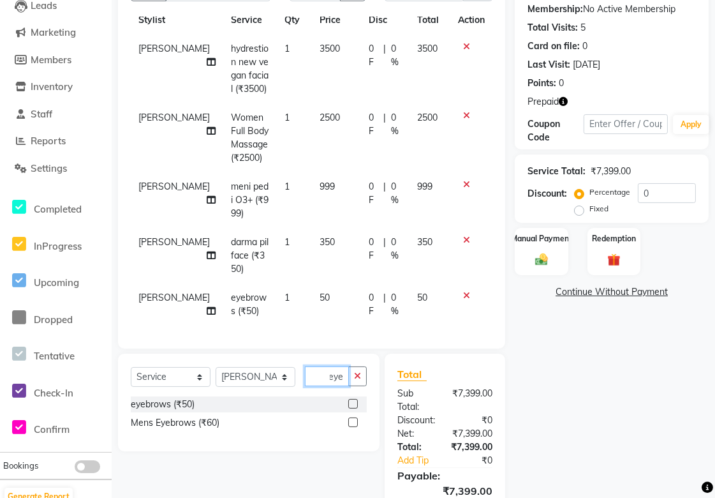
click at [438, 385] on div "Select Service Product Membership Package Voucher Prepaid Gift Card Select Styl…" at bounding box center [311, 454] width 406 height 203
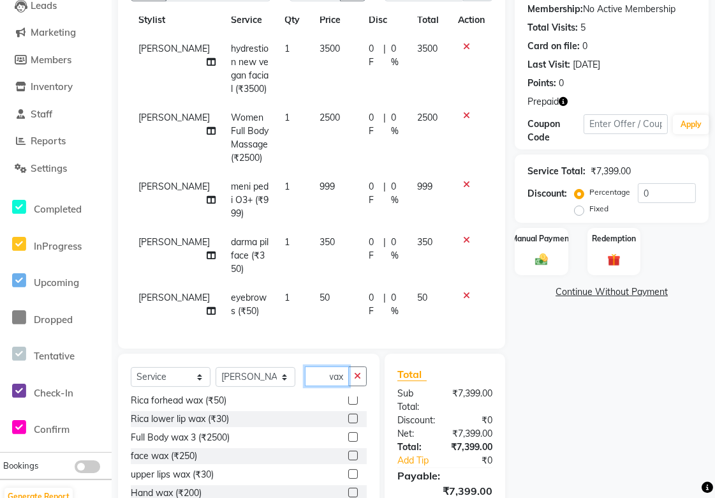
scroll to position [142, 0]
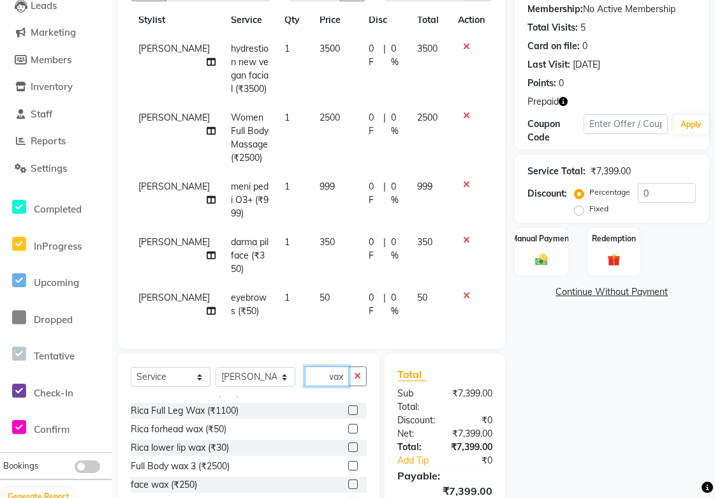
click at [328, 373] on input "wax" at bounding box center [327, 376] width 44 height 20
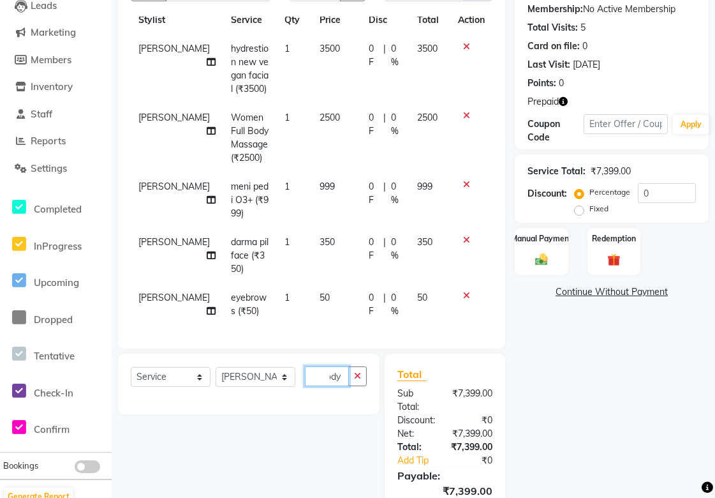
scroll to position [0, 11]
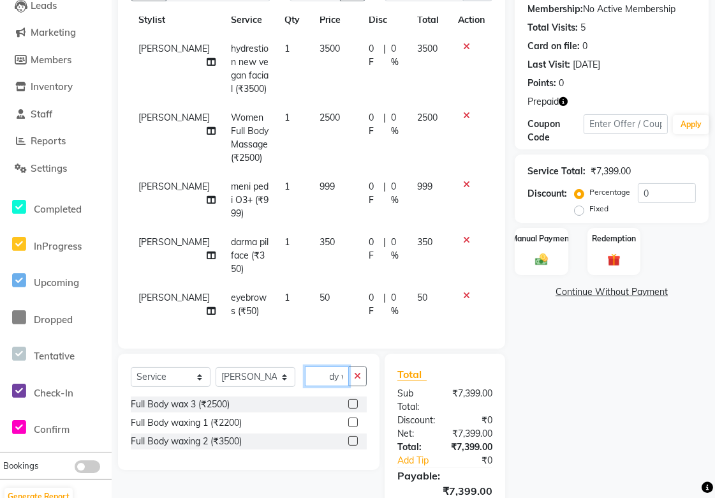
type input "body wax"
click at [353, 441] on label at bounding box center [353, 441] width 10 height 10
click at [353, 441] on input "checkbox" at bounding box center [352, 441] width 8 height 8
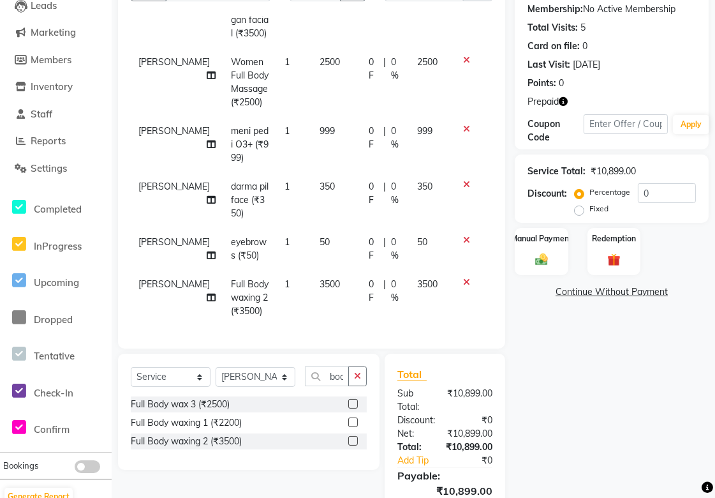
checkbox input "false"
click at [590, 211] on label "Fixed" at bounding box center [599, 208] width 19 height 11
click at [577, 211] on input "Fixed" at bounding box center [581, 208] width 9 height 9
radio input "true"
drag, startPoint x: 664, startPoint y: 190, endPoint x: 546, endPoint y: 207, distance: 119.3
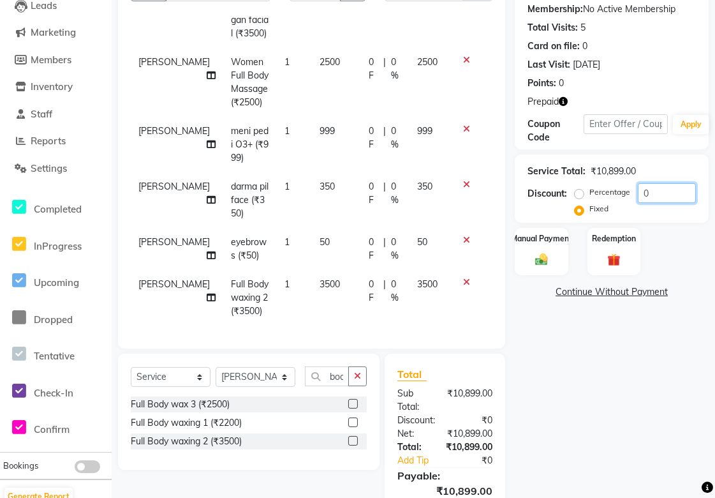
click at [546, 207] on div "Discount: Percentage Fixed 0" at bounding box center [612, 200] width 168 height 34
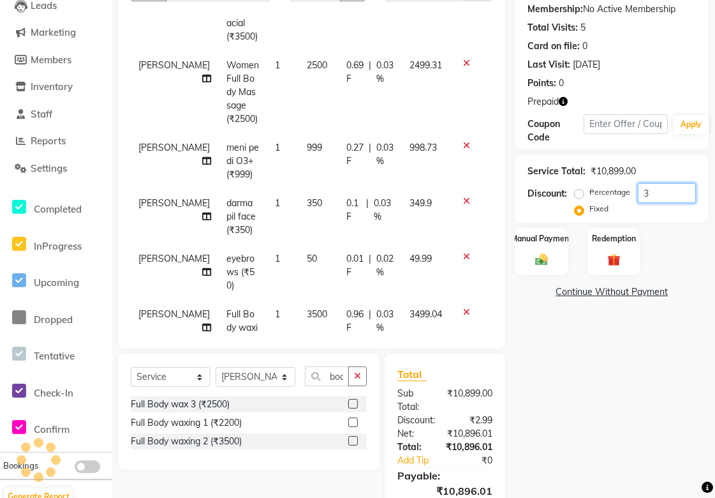
scroll to position [154, 0]
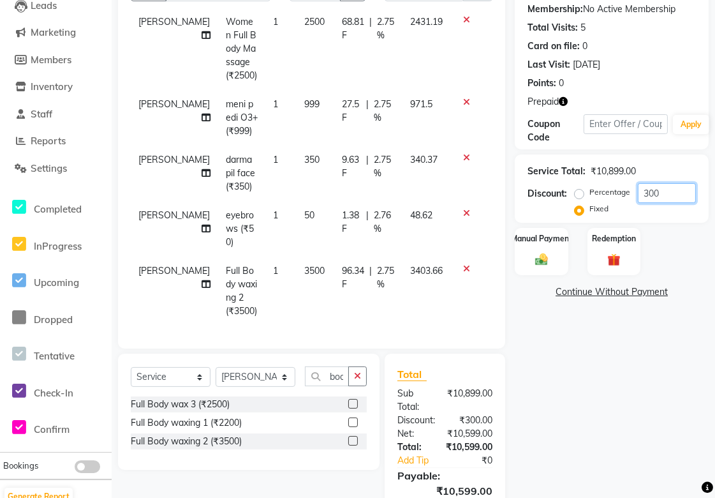
type input "300"
click at [463, 209] on icon at bounding box center [466, 213] width 7 height 9
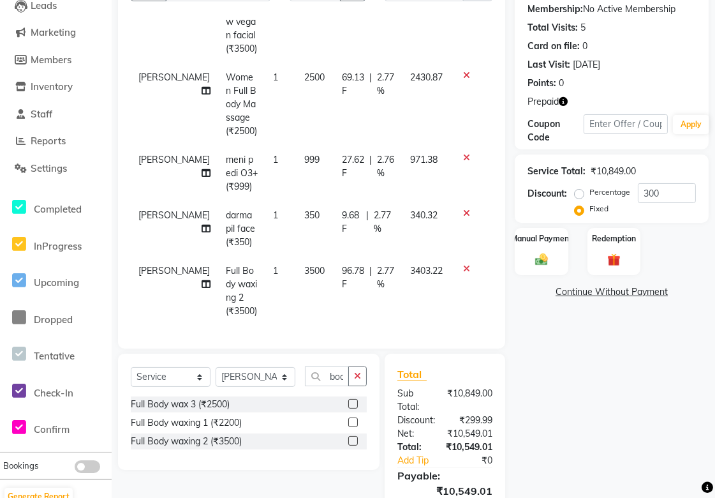
scroll to position [219, 0]
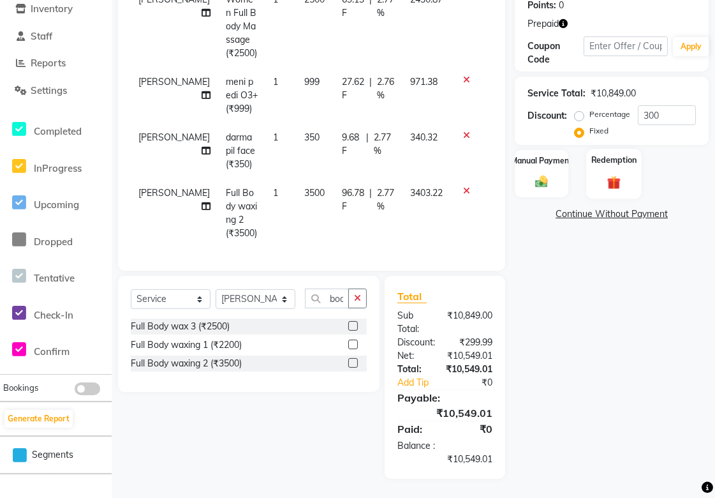
click at [614, 169] on div "Redemption" at bounding box center [614, 174] width 56 height 50
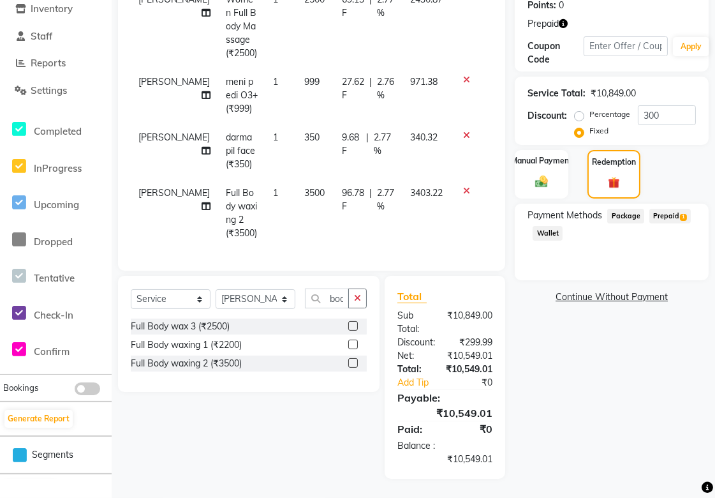
click at [666, 216] on span "Prepaid 1" at bounding box center [669, 216] width 41 height 15
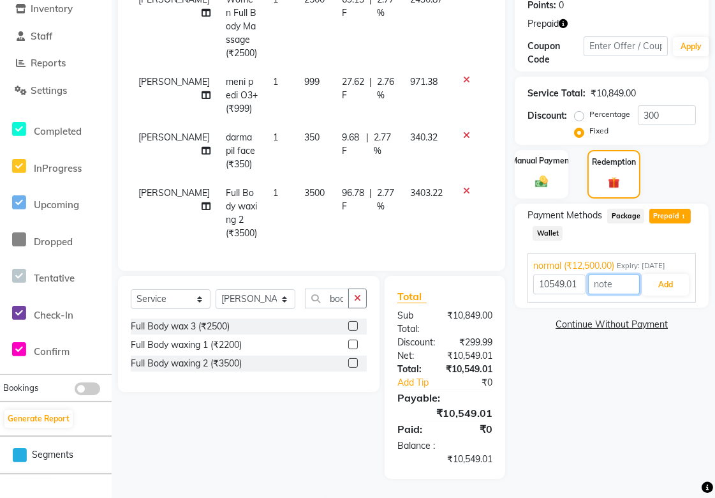
click at [607, 281] on input "text" at bounding box center [614, 284] width 52 height 20
click at [616, 279] on input "text" at bounding box center [614, 284] width 52 height 20
type input "18 rs extra aahet te pen add karne"
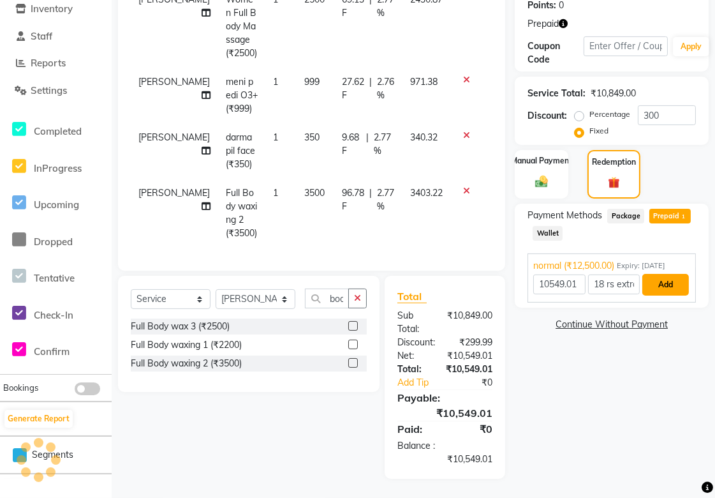
click at [658, 285] on button "Add" at bounding box center [665, 285] width 47 height 22
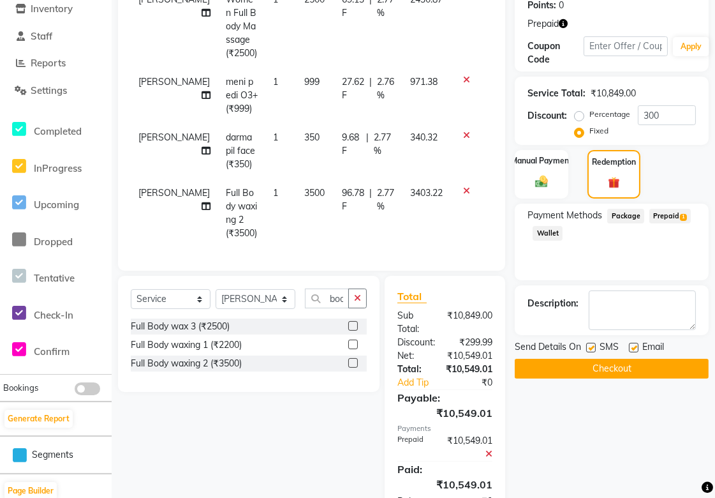
scroll to position [275, 0]
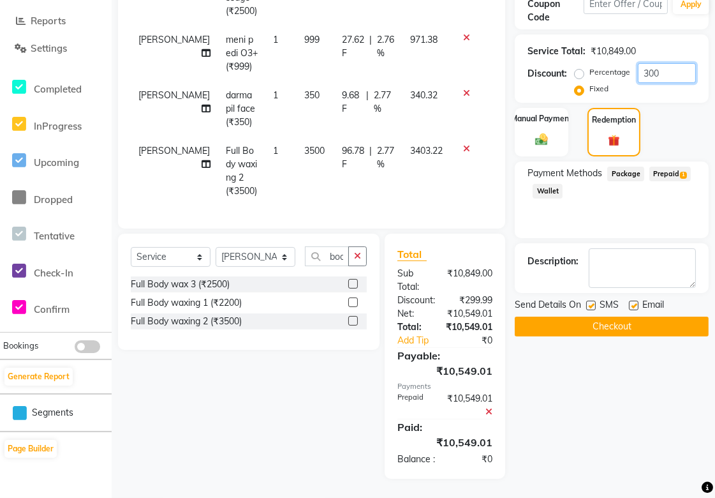
drag, startPoint x: 667, startPoint y: 61, endPoint x: 443, endPoint y: 109, distance: 229.1
click at [445, 101] on div "Client [PHONE_NUMBER] Date [DATE] Invoice Number V/2025 V/[PHONE_NUMBER] Servic…" at bounding box center [413, 156] width 610 height 644
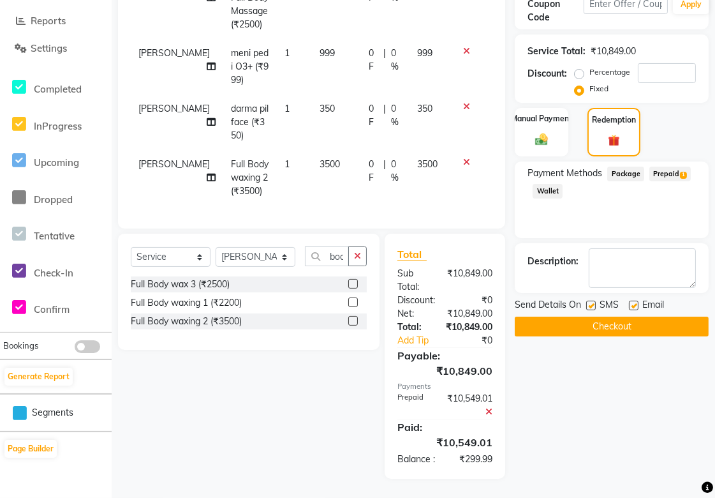
click at [487, 407] on icon at bounding box center [489, 411] width 7 height 9
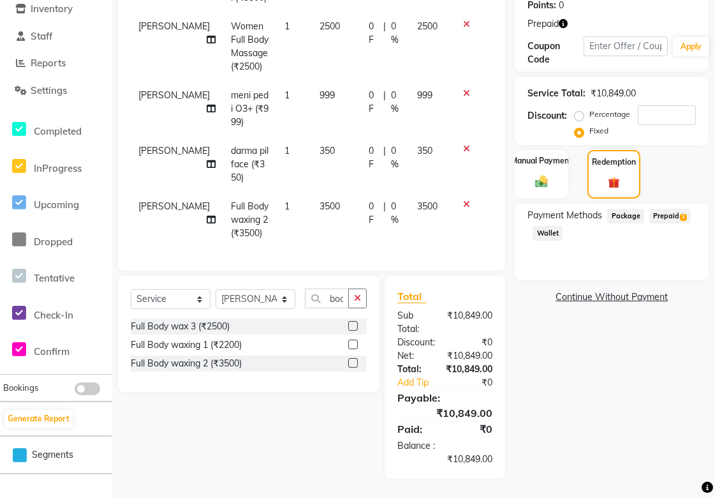
scroll to position [7, 0]
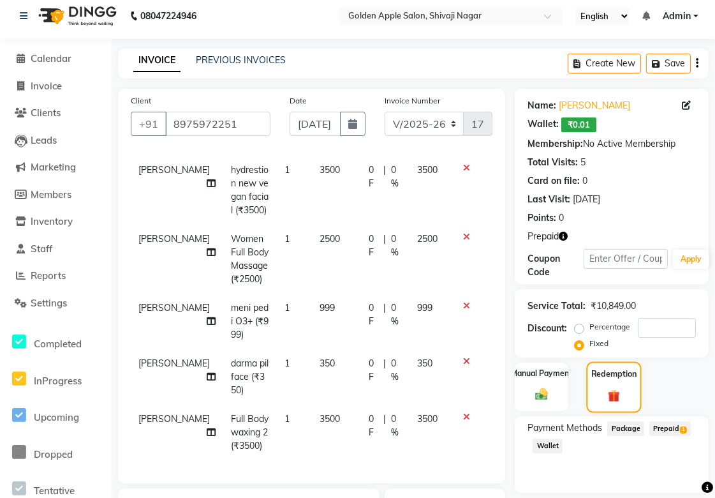
click at [598, 383] on div "Redemption" at bounding box center [614, 386] width 56 height 51
click at [660, 429] on span "Prepaid 1" at bounding box center [669, 428] width 41 height 15
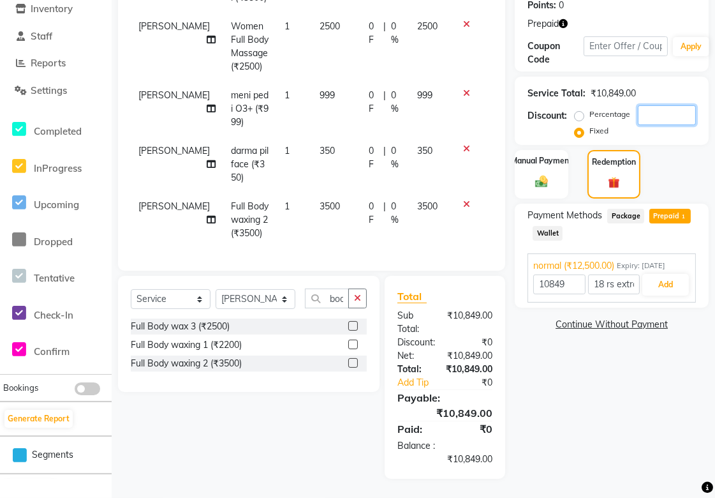
click at [642, 115] on input "number" at bounding box center [667, 115] width 58 height 20
type input "3"
type input "12500"
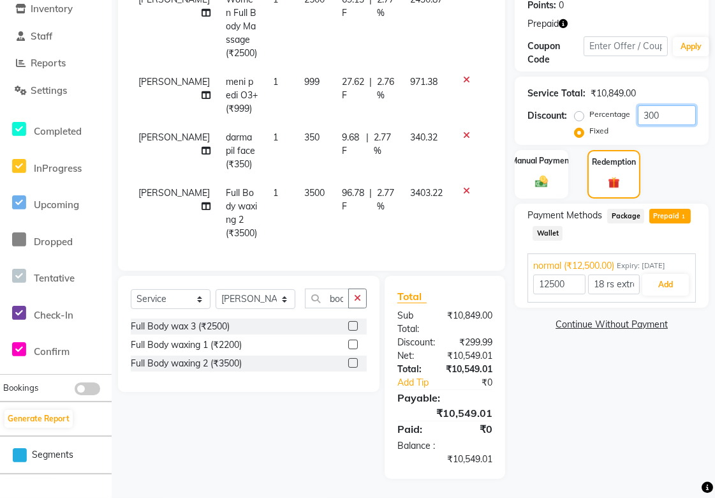
type input "300"
drag, startPoint x: 575, startPoint y: 283, endPoint x: 613, endPoint y: 419, distance: 140.6
click at [613, 419] on div "Name: [PERSON_NAME]: ₹0.01 Membership: No Active Membership Total Visits: 5 Car…" at bounding box center [617, 177] width 204 height 602
click at [660, 285] on button "Add" at bounding box center [665, 285] width 47 height 22
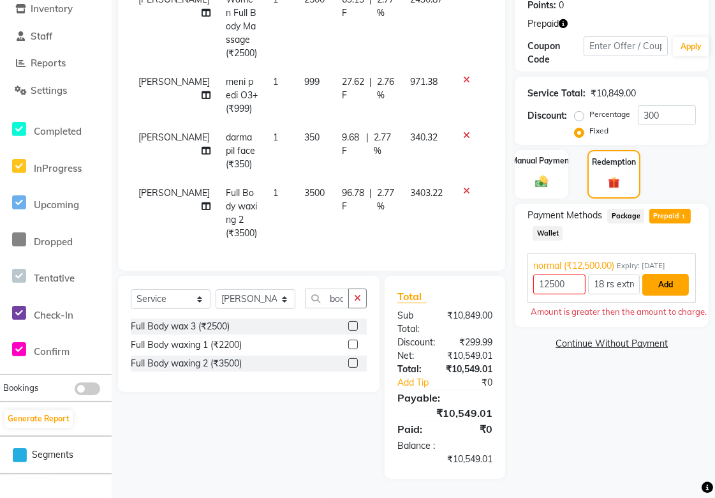
click at [660, 285] on button "Add" at bounding box center [665, 285] width 47 height 22
drag, startPoint x: 572, startPoint y: 281, endPoint x: 364, endPoint y: 296, distance: 209.2
click at [364, 296] on div "Client [PHONE_NUMBER] Date [DATE] Invoice Number V/2025 V/[PHONE_NUMBER] Servic…" at bounding box center [413, 177] width 610 height 602
type input "10549"
click at [664, 287] on button "Add" at bounding box center [665, 285] width 47 height 22
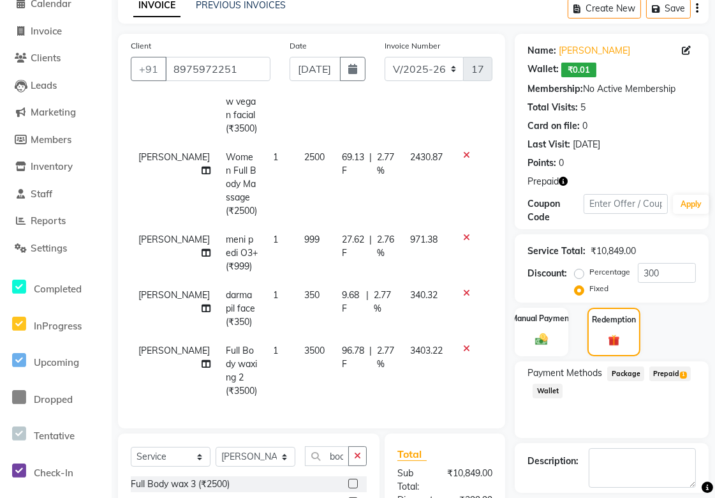
scroll to position [275, 0]
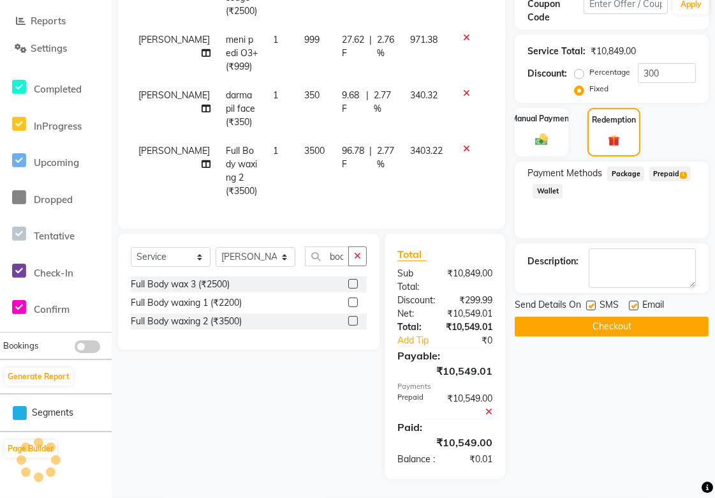
click at [541, 316] on button "Checkout" at bounding box center [612, 326] width 194 height 20
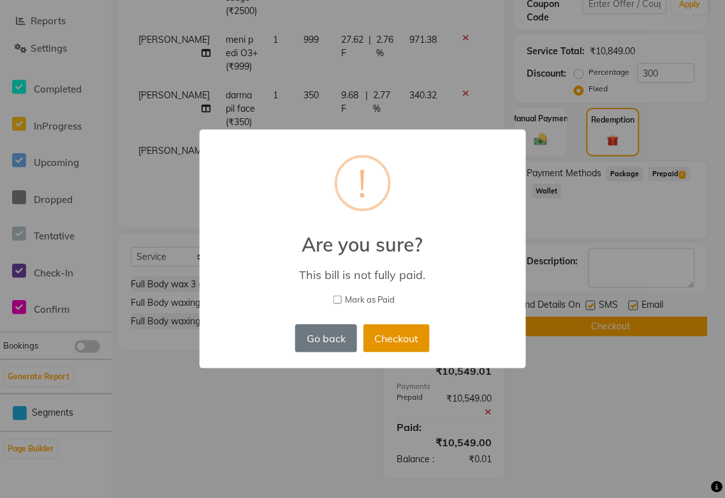
click at [387, 341] on button "Checkout" at bounding box center [397, 338] width 66 height 28
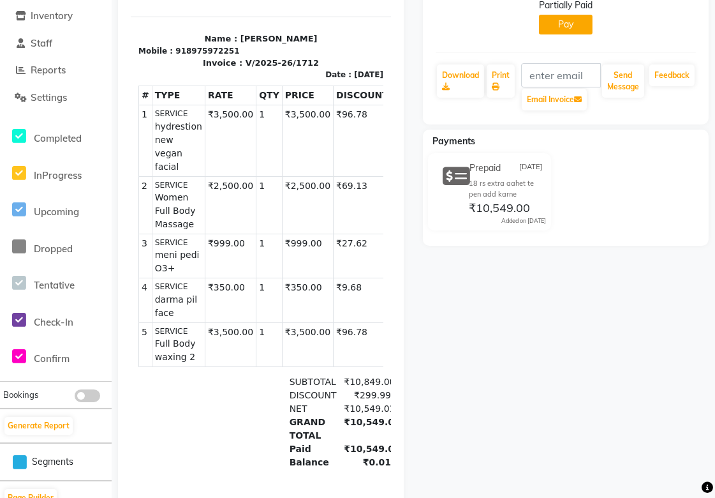
scroll to position [71, 0]
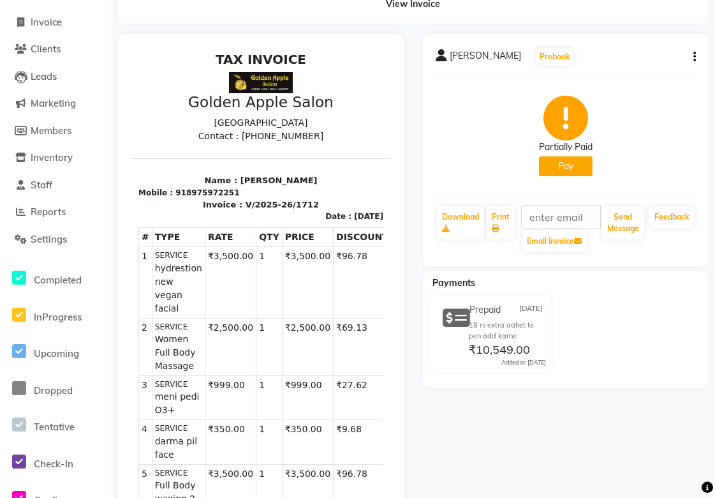
click at [559, 171] on button "Pay" at bounding box center [566, 166] width 54 height 20
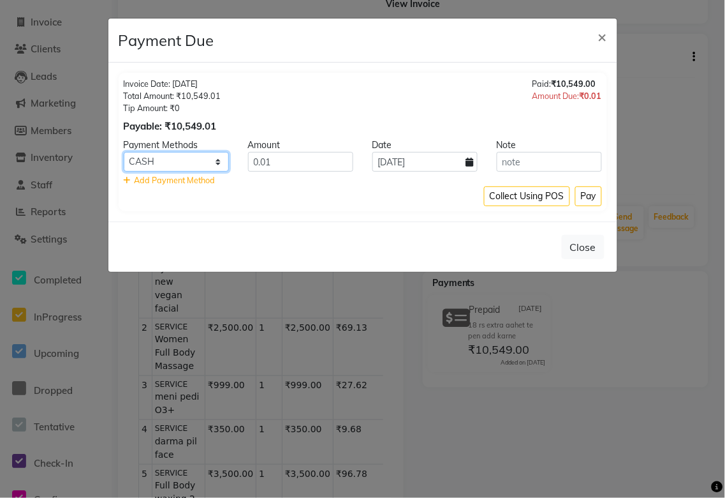
click at [153, 163] on select "CASH PhonePe CARD" at bounding box center [176, 162] width 105 height 20
select select "7"
click at [124, 152] on select "CASH PhonePe CARD" at bounding box center [176, 162] width 105 height 20
click at [583, 196] on button "Pay" at bounding box center [588, 196] width 27 height 20
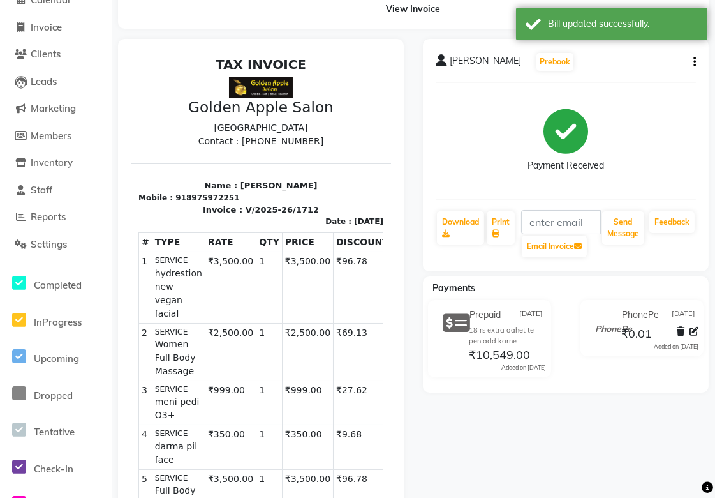
scroll to position [0, 0]
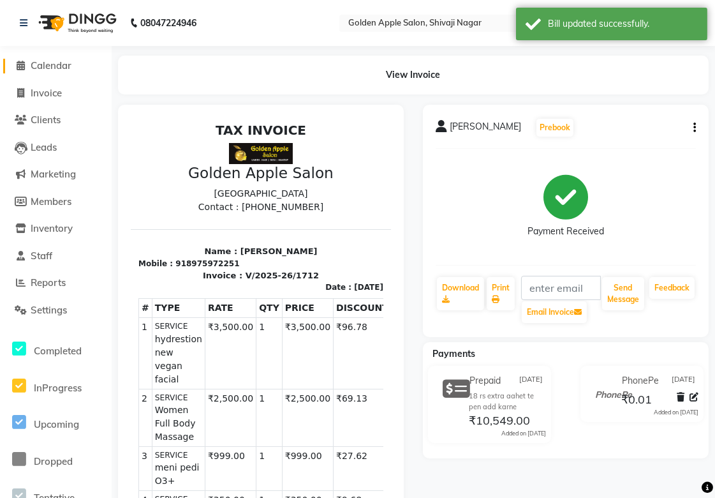
click at [62, 68] on span "Calendar" at bounding box center [51, 65] width 41 height 12
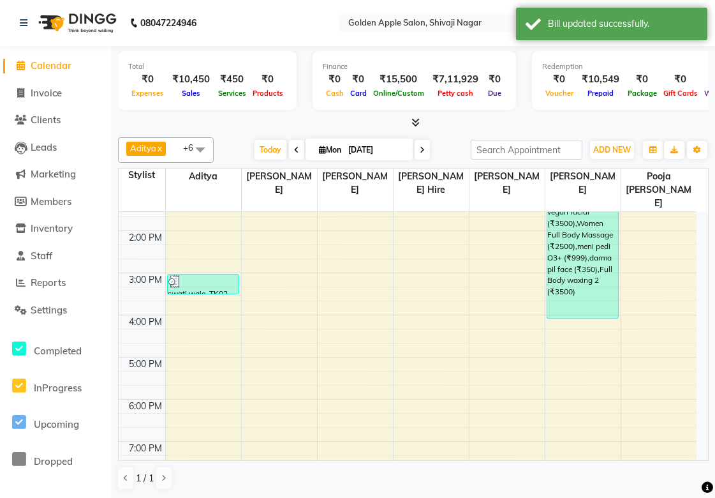
scroll to position [212, 0]
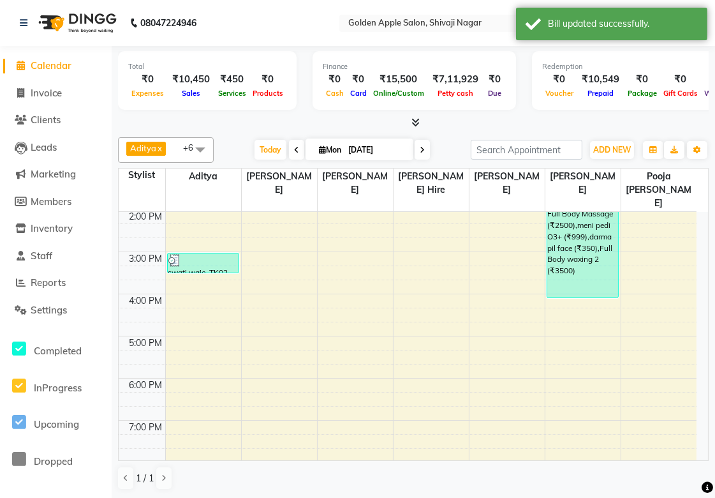
click at [571, 308] on div "9:00 AM 10:00 AM 11:00 AM 12:00 PM 1:00 PM 2:00 PM 3:00 PM 4:00 PM 5:00 PM 6:00…" at bounding box center [408, 272] width 578 height 547
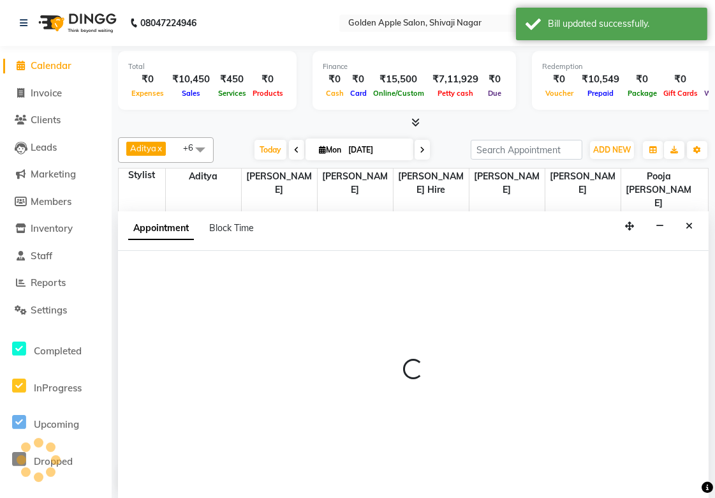
select select "87844"
select select "tentative"
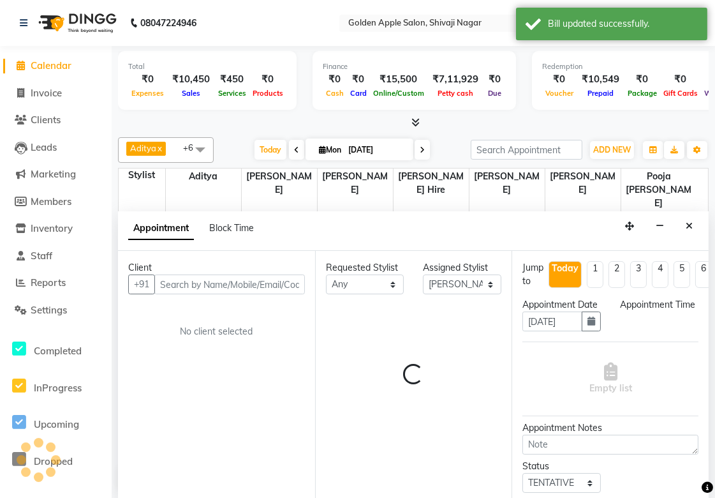
scroll to position [1, 0]
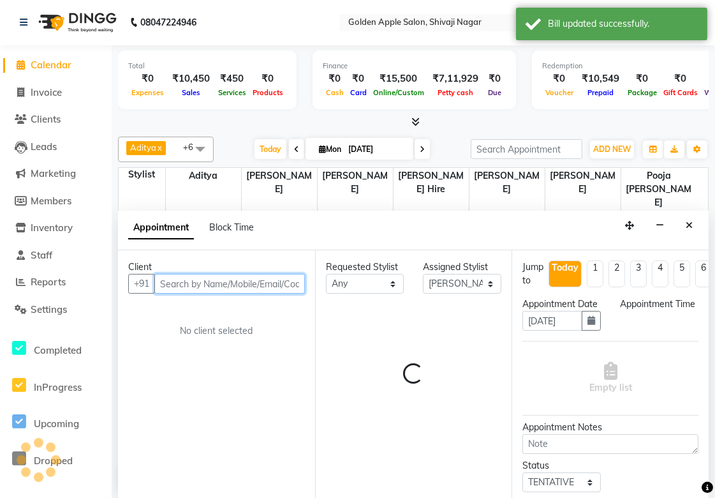
select select "975"
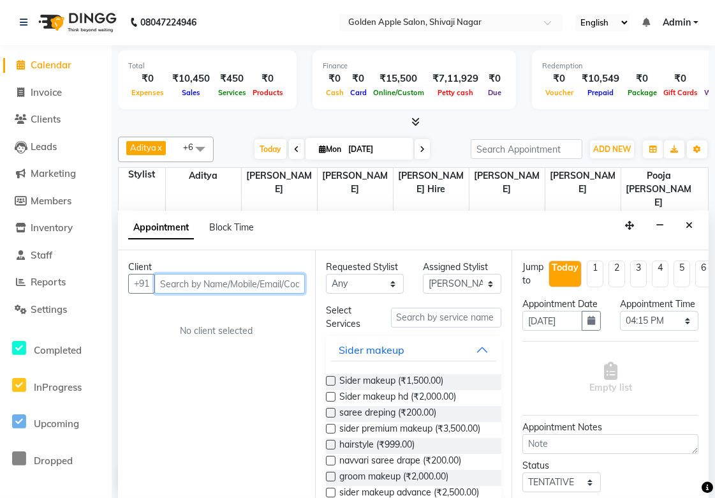
click at [184, 288] on input "text" at bounding box center [229, 284] width 151 height 20
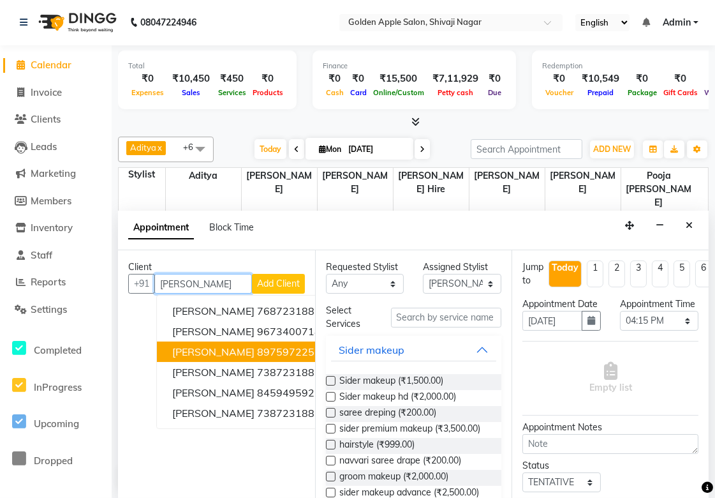
click at [262, 346] on ngb-highlight "8975972251" at bounding box center [289, 351] width 64 height 13
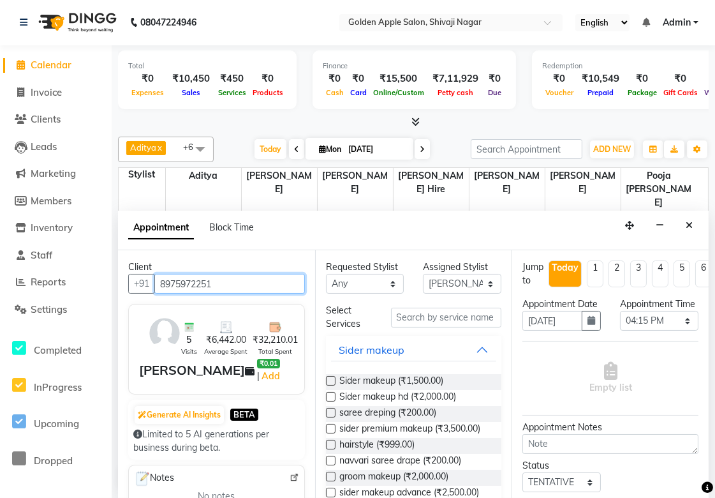
type input "8975972251"
click at [343, 287] on select "Any [PERSON_NAME] [PERSON_NAME] [PERSON_NAME] [PERSON_NAME] Hire operator pooja…" at bounding box center [365, 284] width 78 height 20
select select "54411"
click at [326, 274] on select "Any [PERSON_NAME] [PERSON_NAME] [PERSON_NAME] [PERSON_NAME] Hire operator pooja…" at bounding box center [365, 284] width 78 height 20
select select "54411"
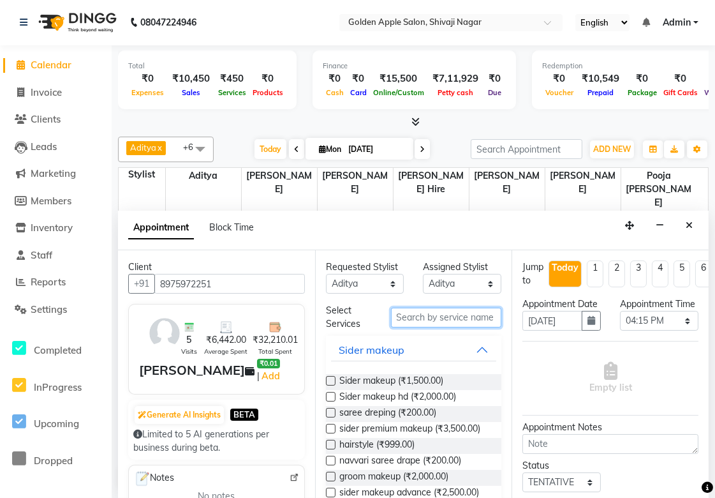
click at [440, 313] on input "text" at bounding box center [446, 318] width 111 height 20
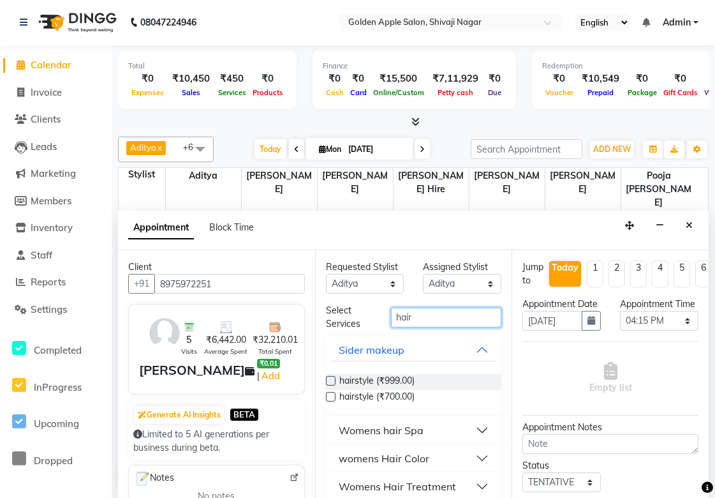
type input "hair"
click at [419, 386] on div "hairstyle (₹999.00)" at bounding box center [414, 382] width 176 height 16
click at [328, 396] on label at bounding box center [331, 397] width 10 height 10
click at [328, 396] on input "checkbox" at bounding box center [330, 398] width 8 height 8
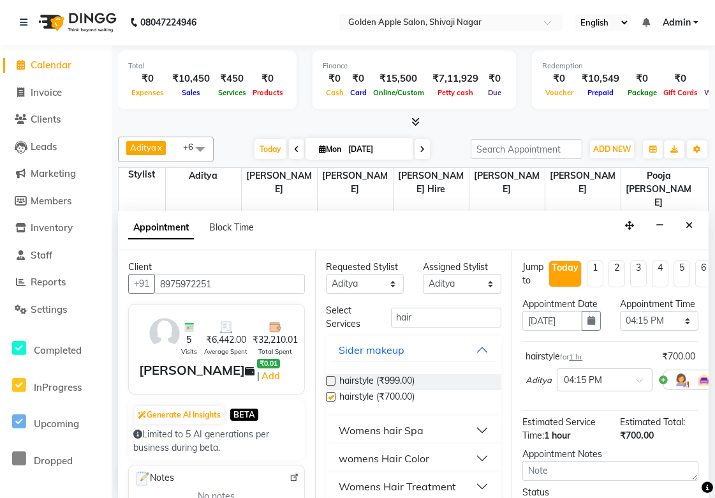
checkbox input "false"
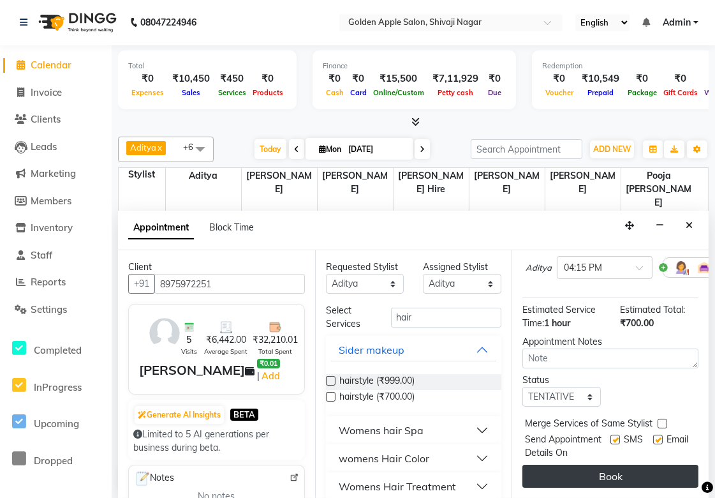
scroll to position [149, 0]
click at [600, 464] on button "Book" at bounding box center [611, 475] width 176 height 23
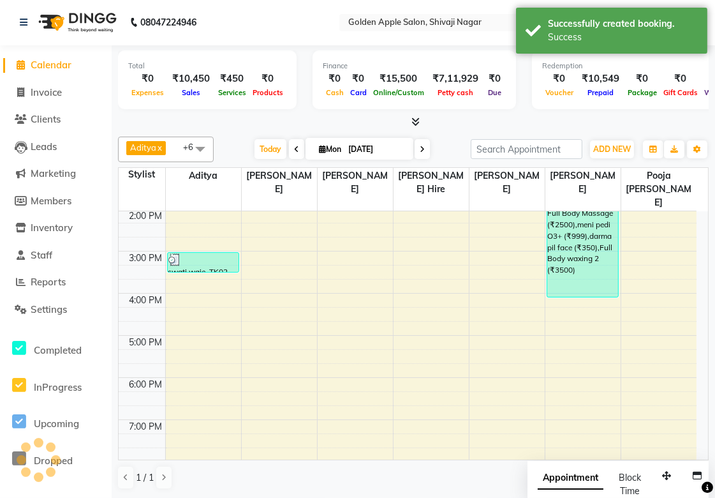
scroll to position [0, 0]
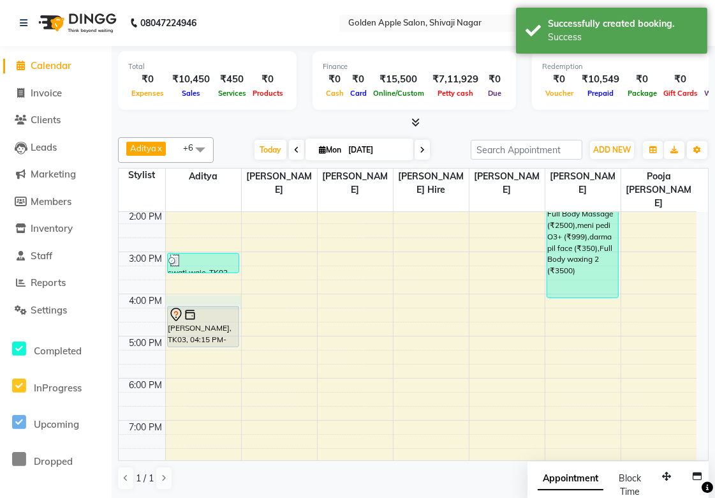
click at [204, 289] on div "9:00 AM 10:00 AM 11:00 AM 12:00 PM 1:00 PM 2:00 PM 3:00 PM 4:00 PM 5:00 PM 6:00…" at bounding box center [408, 272] width 578 height 547
select select "54411"
select select "960"
select select "tentative"
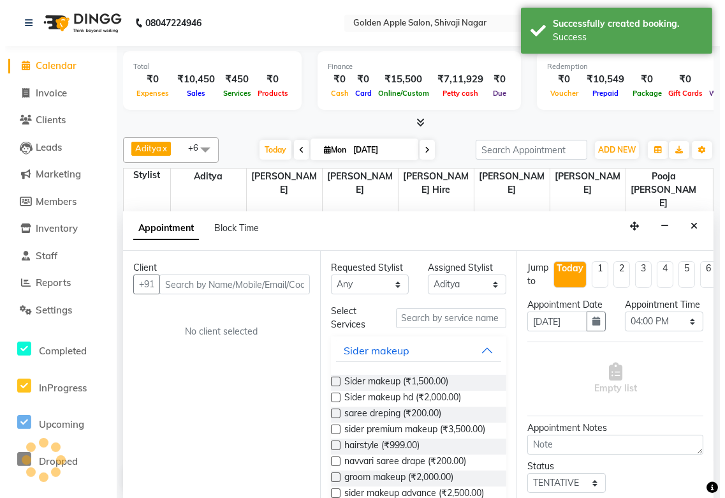
scroll to position [1, 0]
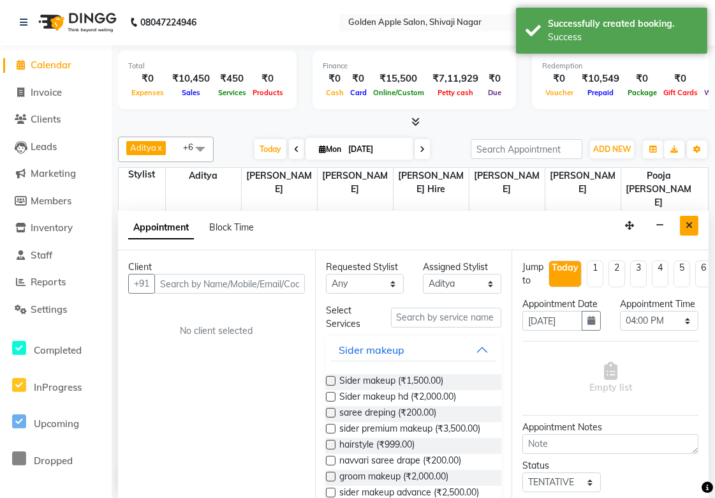
click at [693, 226] on button "Close" at bounding box center [689, 226] width 19 height 20
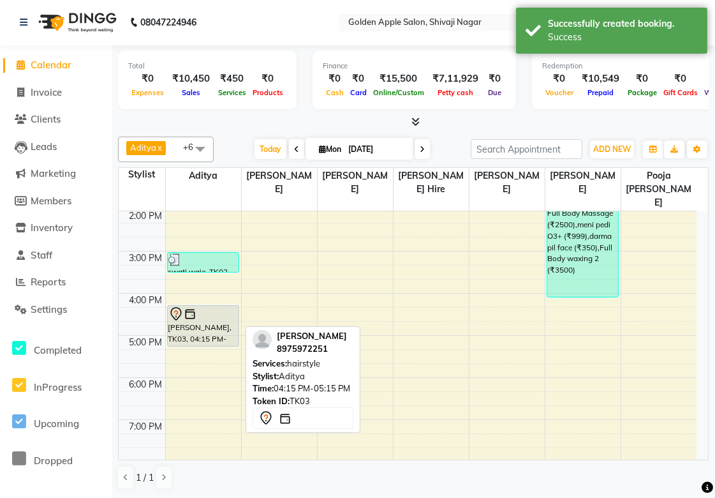
click at [192, 322] on div "[PERSON_NAME], TK03, 04:15 PM-05:15 PM, hairstyle" at bounding box center [203, 326] width 71 height 40
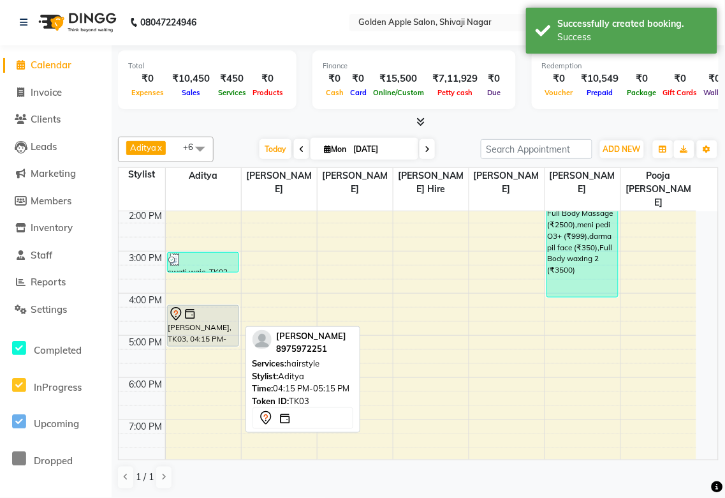
select select "7"
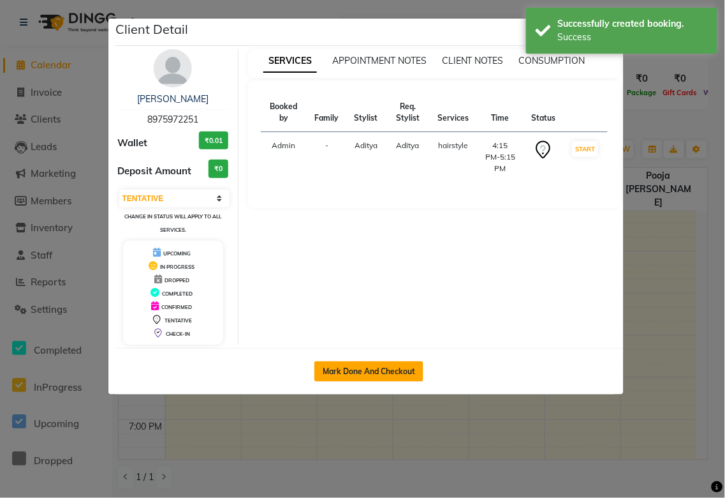
click at [337, 361] on button "Mark Done And Checkout" at bounding box center [369, 371] width 109 height 20
select select "6072"
select select "service"
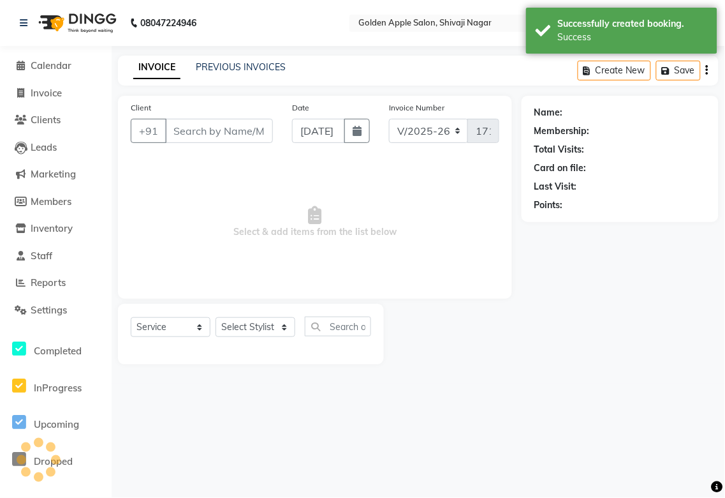
type input "8975972251"
select select "54411"
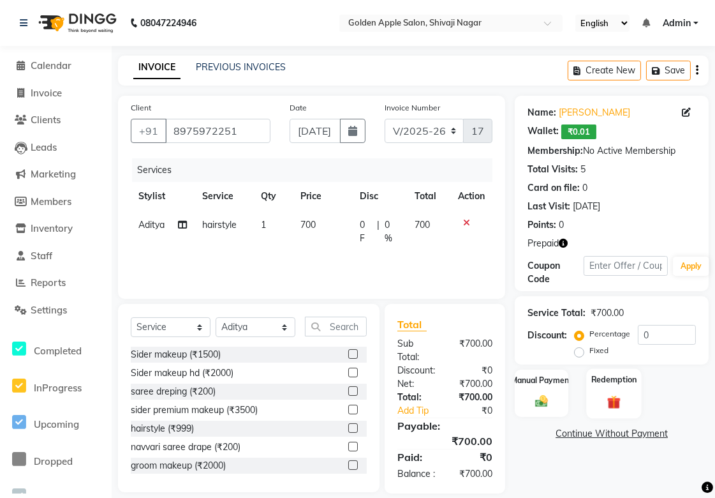
scroll to position [28, 0]
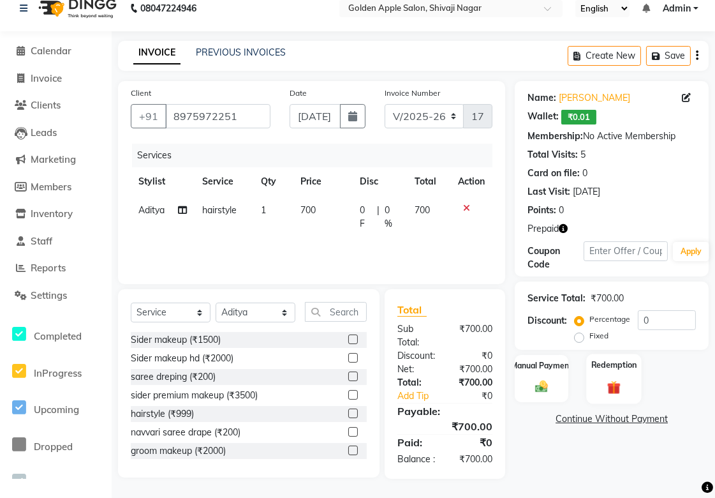
click at [612, 379] on img at bounding box center [615, 387] width 22 height 17
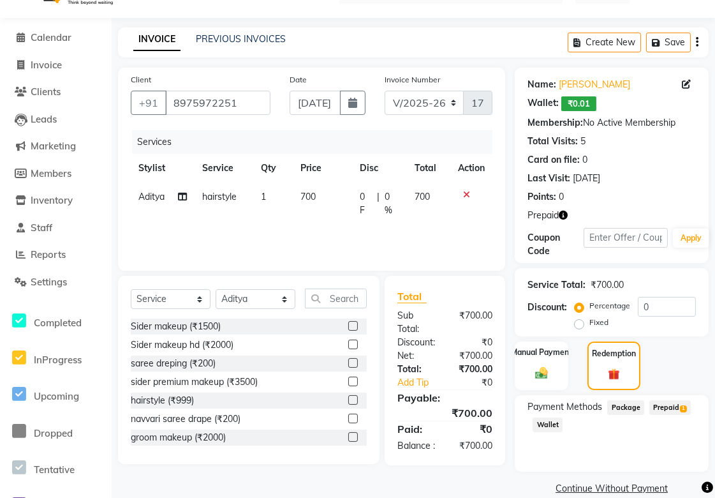
click at [662, 410] on span "Prepaid 1" at bounding box center [669, 407] width 41 height 15
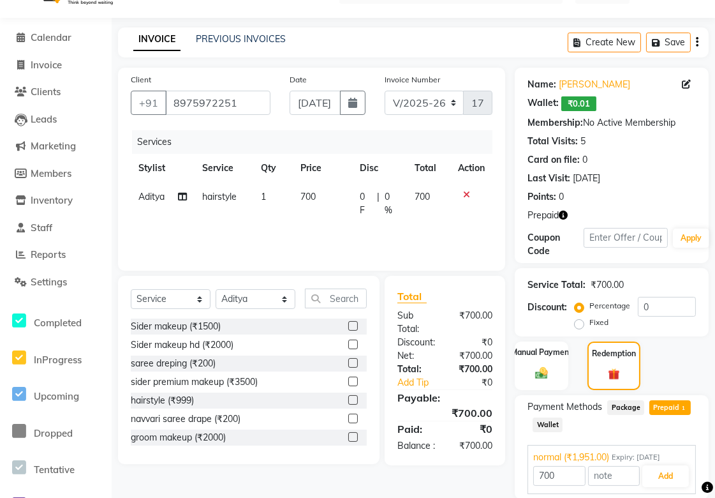
scroll to position [74, 0]
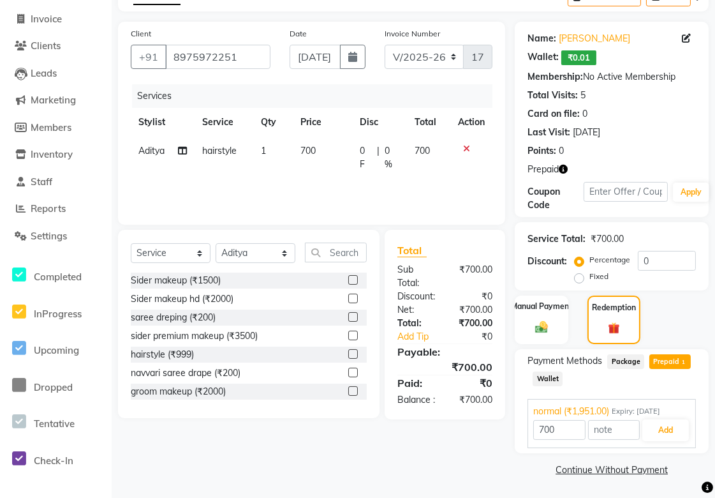
click at [468, 149] on icon at bounding box center [466, 148] width 7 height 9
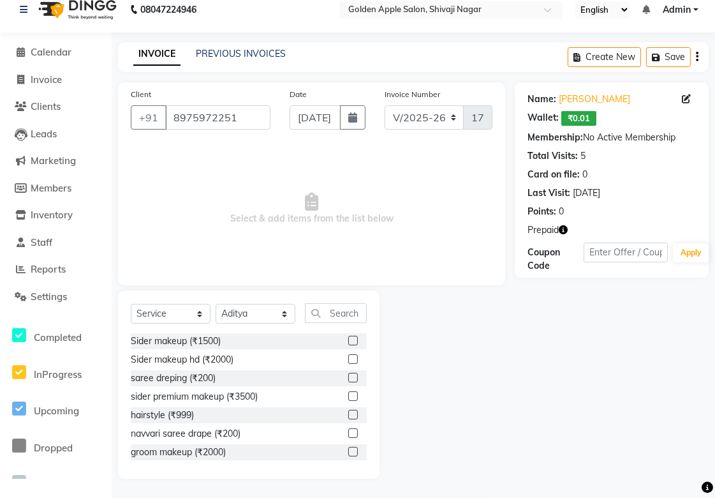
scroll to position [13, 0]
click at [59, 48] on span "Calendar" at bounding box center [51, 52] width 41 height 12
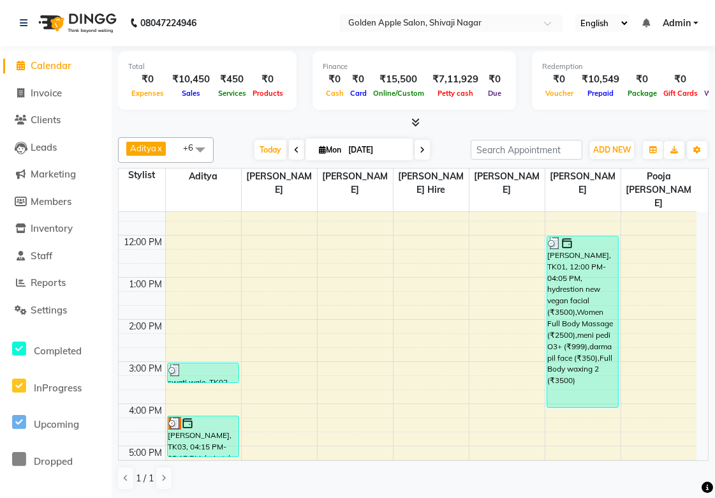
scroll to position [283, 0]
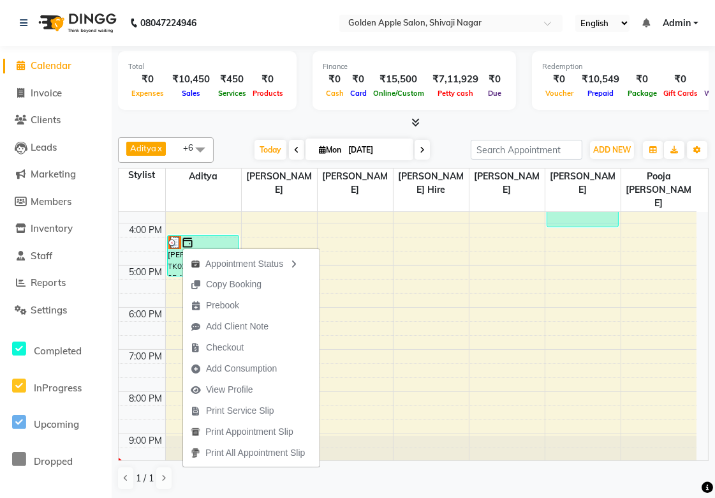
click at [182, 247] on div "Appointment Status Copy Booking Prebook Add Client Note Checkout Add Consumptio…" at bounding box center [251, 357] width 138 height 220
drag, startPoint x: 186, startPoint y: 220, endPoint x: 187, endPoint y: 238, distance: 17.9
click at [187, 238] on link "[PERSON_NAME], TK03, 04:15 PM-05:15 PM, hairstyle" at bounding box center [203, 255] width 72 height 41
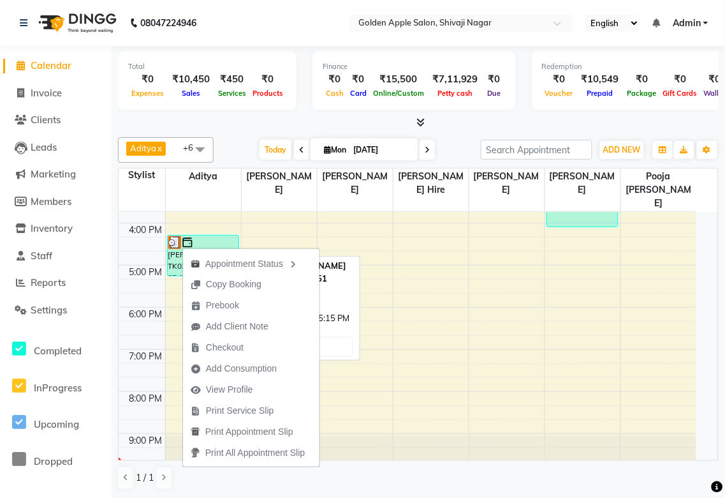
select select "3"
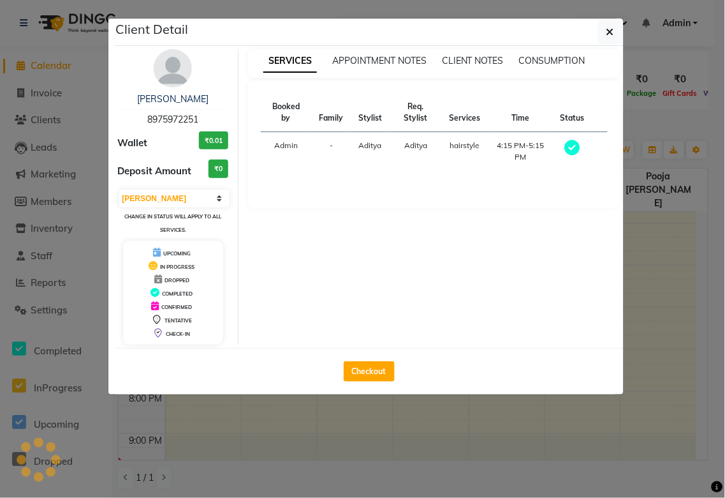
click at [187, 244] on div "UPCOMING IN PROGRESS DROPPED COMPLETED CONFIRMED TENTATIVE CHECK-IN" at bounding box center [173, 293] width 101 height 104
click at [452, 151] on div "hairstyle" at bounding box center [465, 145] width 31 height 11
click at [610, 33] on icon "button" at bounding box center [611, 32] width 8 height 10
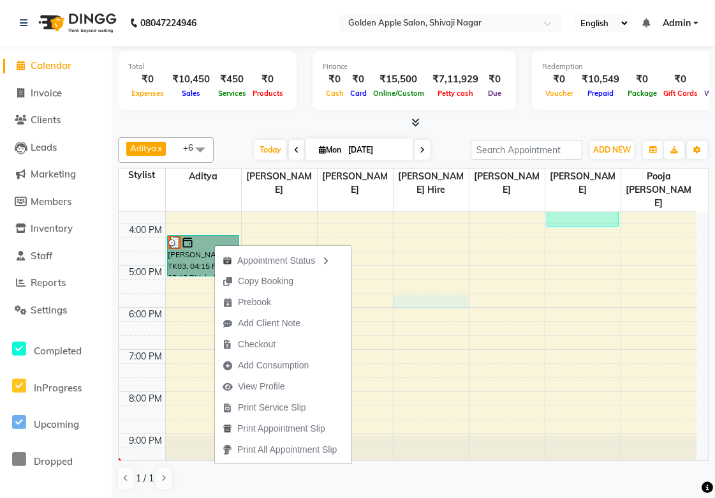
click at [404, 283] on div "9:00 AM 10:00 AM 11:00 AM 12:00 PM 1:00 PM 2:00 PM 3:00 PM 4:00 PM 5:00 PM 6:00…" at bounding box center [408, 202] width 578 height 547
select select "43898"
select select "tentative"
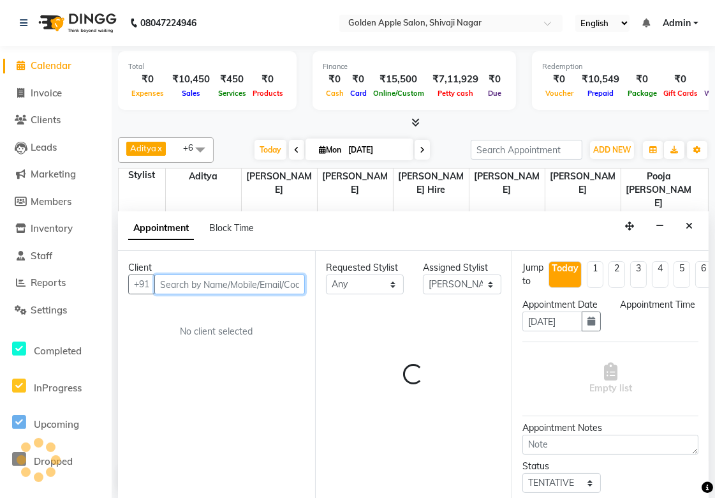
select select "1065"
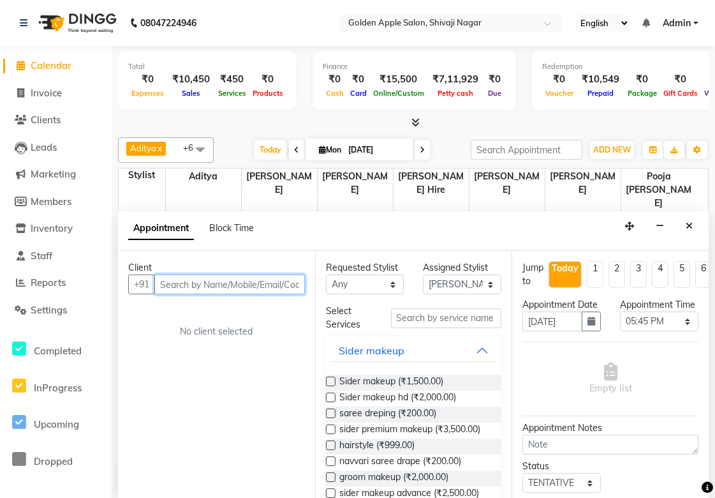
scroll to position [1, 0]
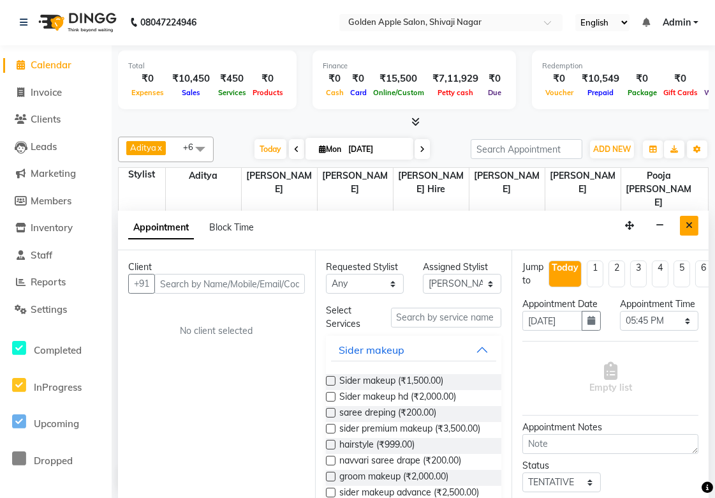
click at [692, 220] on button "Close" at bounding box center [689, 226] width 19 height 20
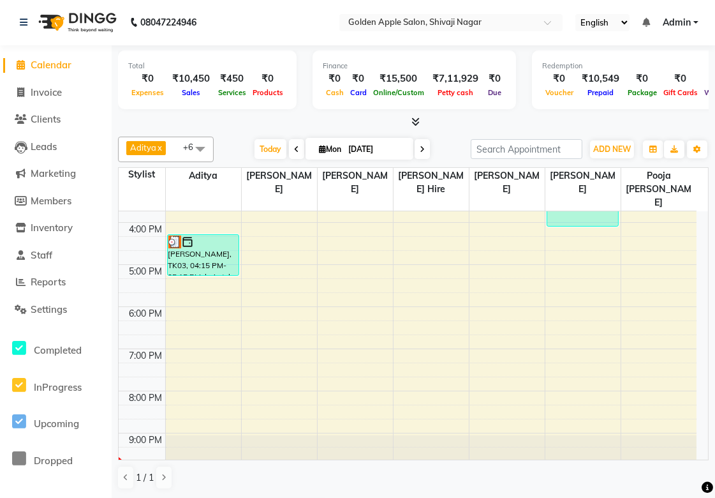
click at [43, 64] on span "Calendar" at bounding box center [51, 65] width 41 height 12
click at [47, 90] on span "Invoice" at bounding box center [46, 92] width 31 height 12
select select "6072"
select select "service"
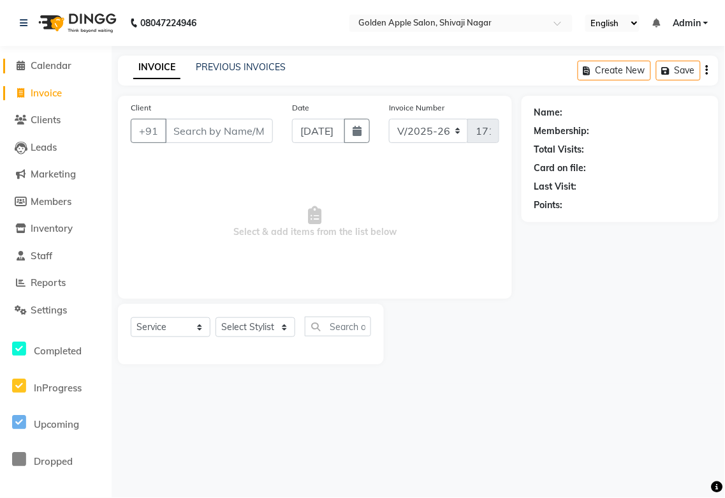
click at [45, 65] on span "Calendar" at bounding box center [51, 65] width 41 height 12
